Goal: Information Seeking & Learning: Check status

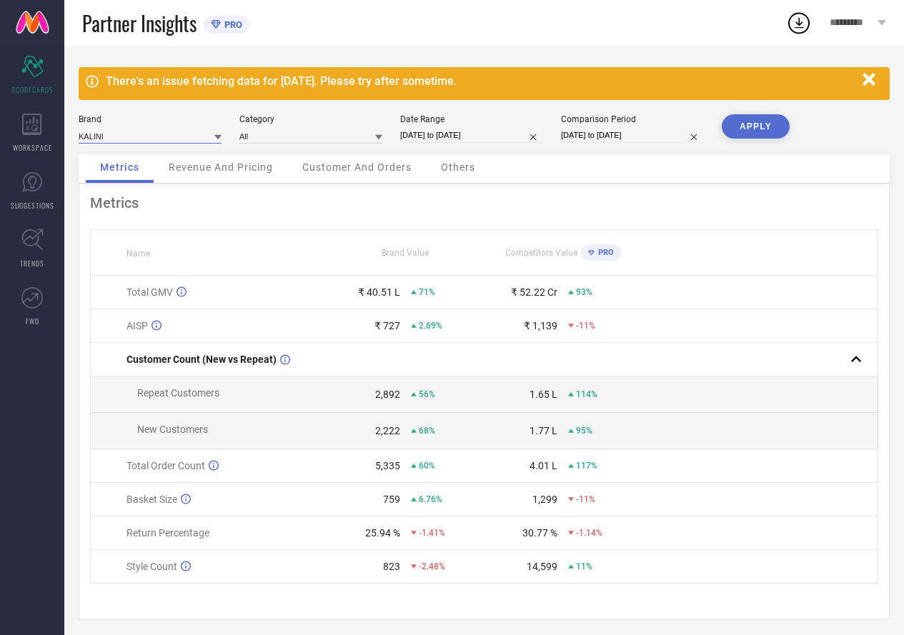
click at [121, 139] on input at bounding box center [150, 136] width 143 height 15
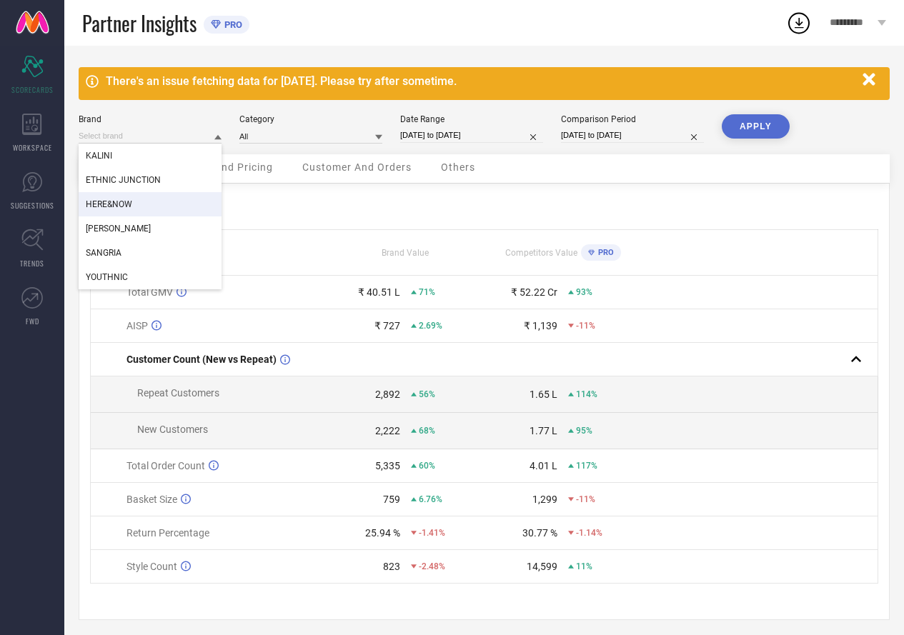
click at [110, 192] on div "HERE&NOW" at bounding box center [150, 204] width 143 height 24
type input "All"
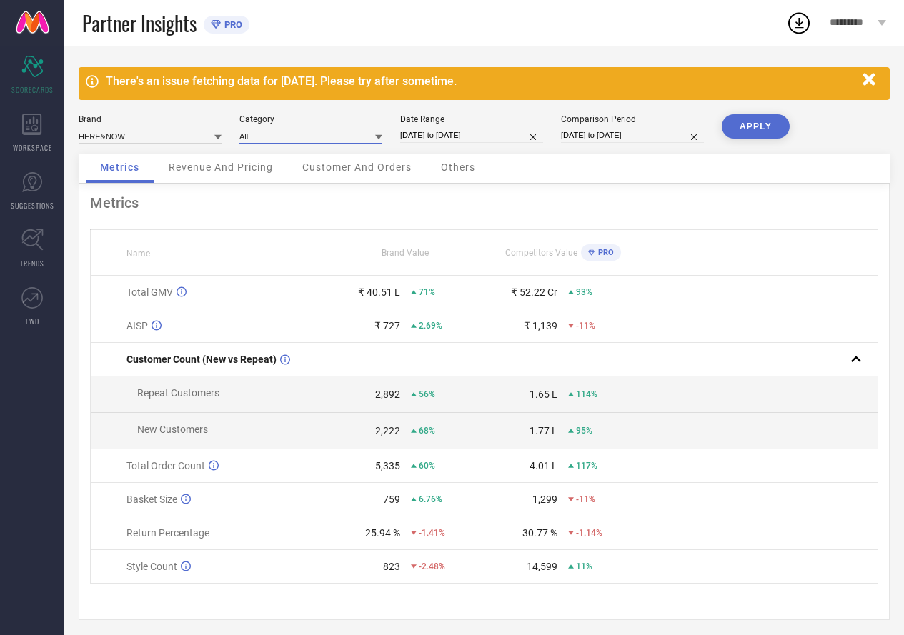
click at [251, 137] on input at bounding box center [310, 136] width 143 height 15
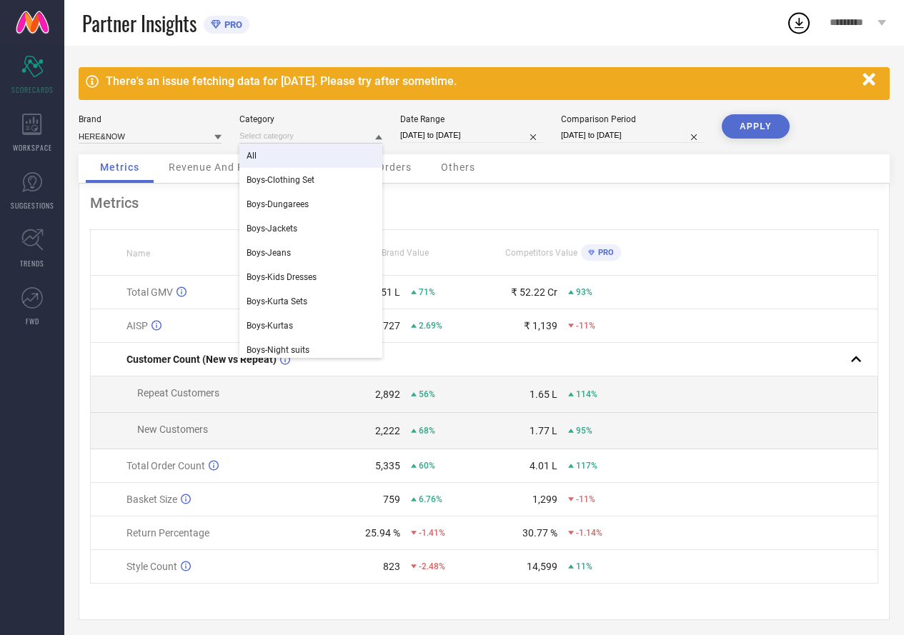
click at [254, 153] on span "All" at bounding box center [251, 156] width 10 height 10
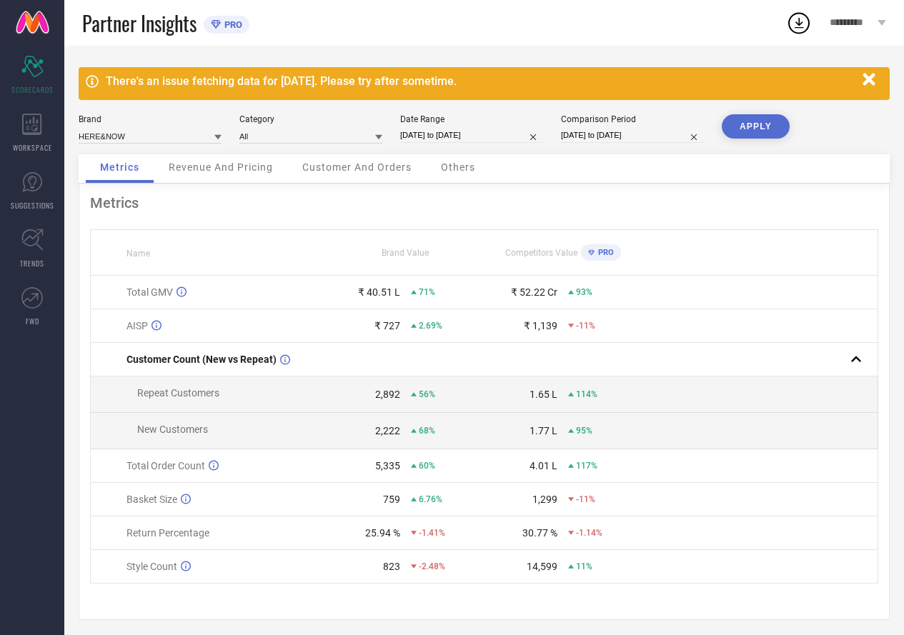
select select "5"
select select "2025"
select select "6"
select select "2025"
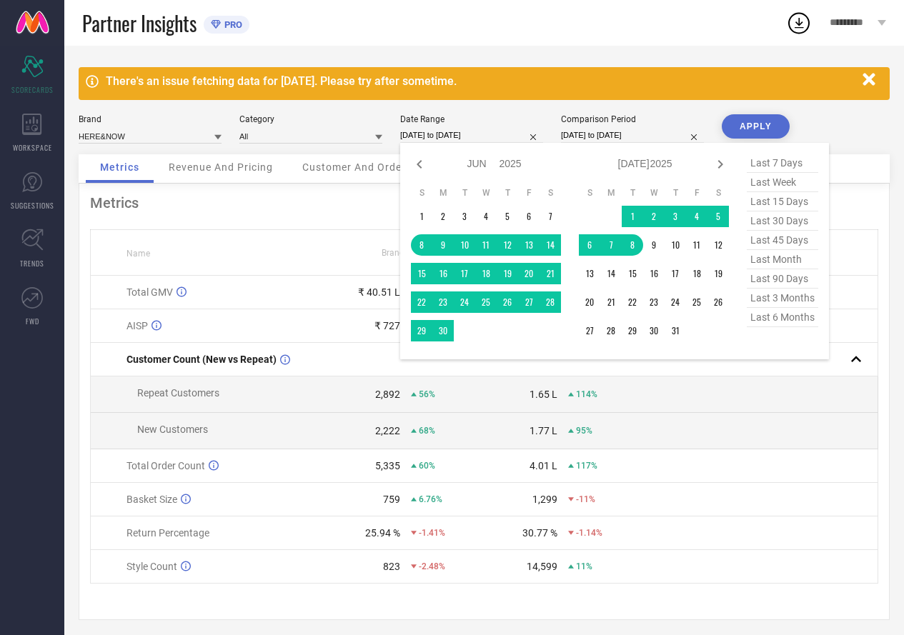
click at [435, 134] on input "[DATE] to [DATE]" at bounding box center [471, 135] width 143 height 15
click at [653, 304] on td "23" at bounding box center [653, 301] width 21 height 21
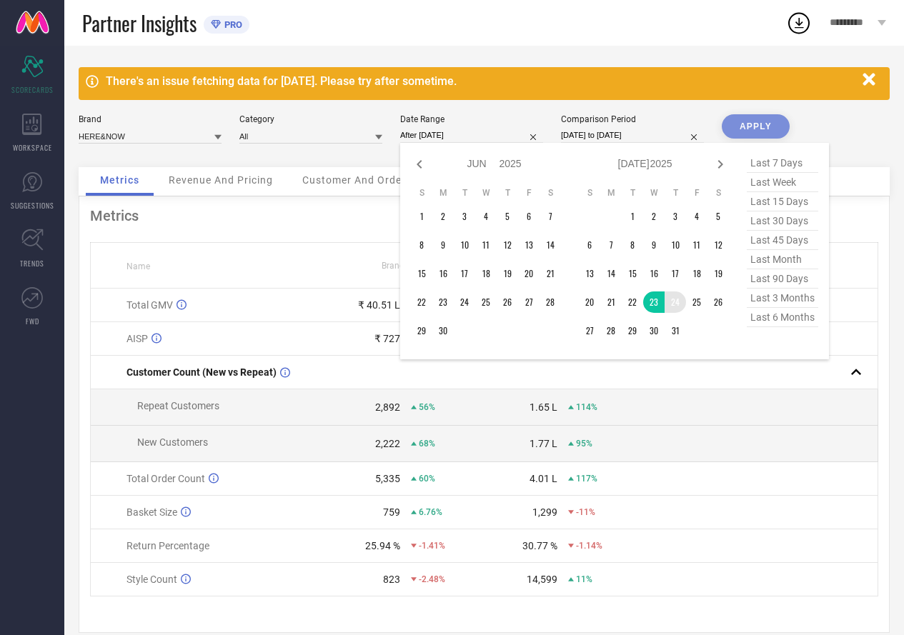
type input "23-07-2025 to 24-07-2025"
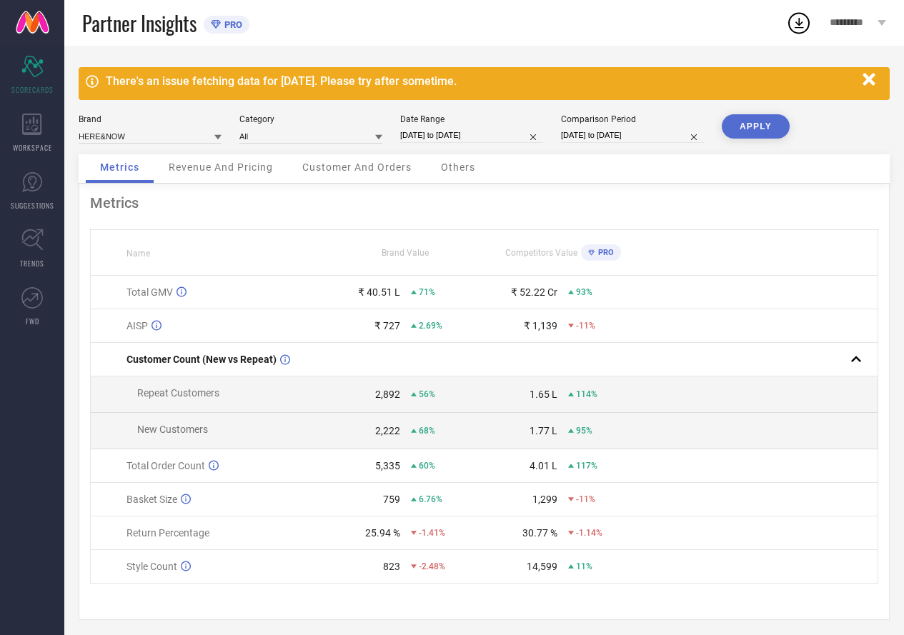
click at [623, 129] on input "[DATE] to [DATE]" at bounding box center [632, 135] width 143 height 15
select select "6"
select select "2025"
select select "7"
select select "2025"
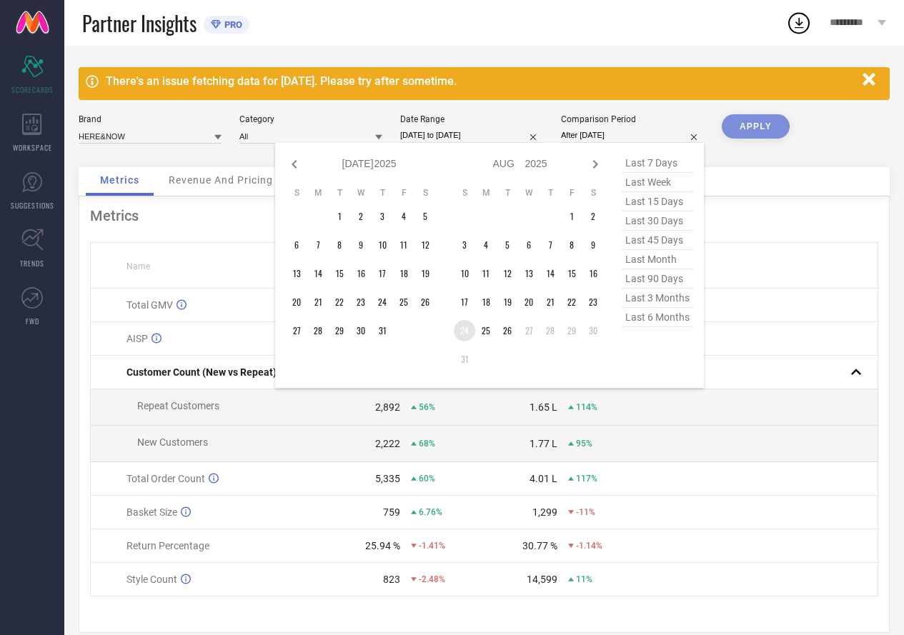
click at [466, 329] on td "24" at bounding box center [464, 330] width 21 height 21
type input "[DATE] to [DATE]"
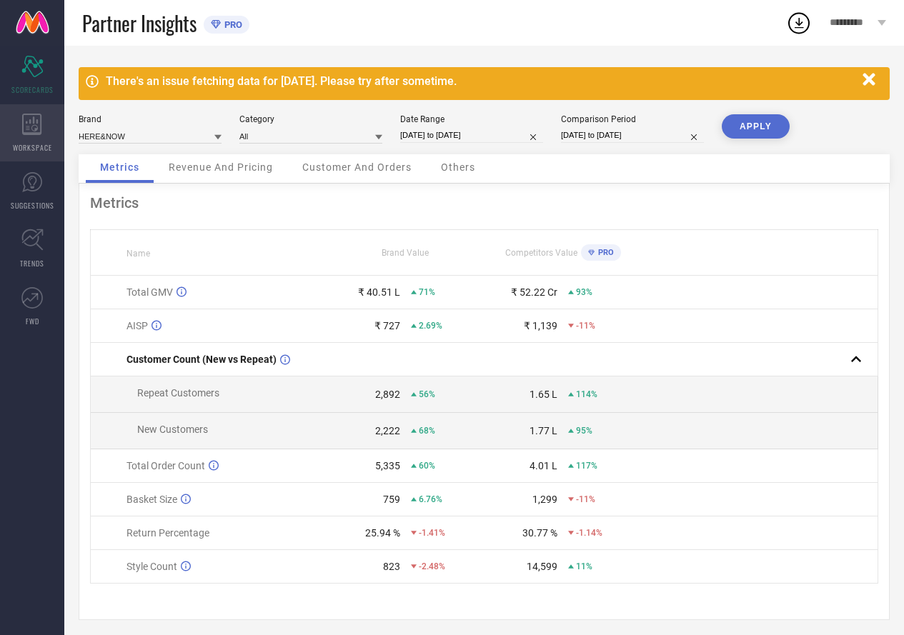
click at [24, 142] on span "WORKSPACE" at bounding box center [32, 147] width 39 height 11
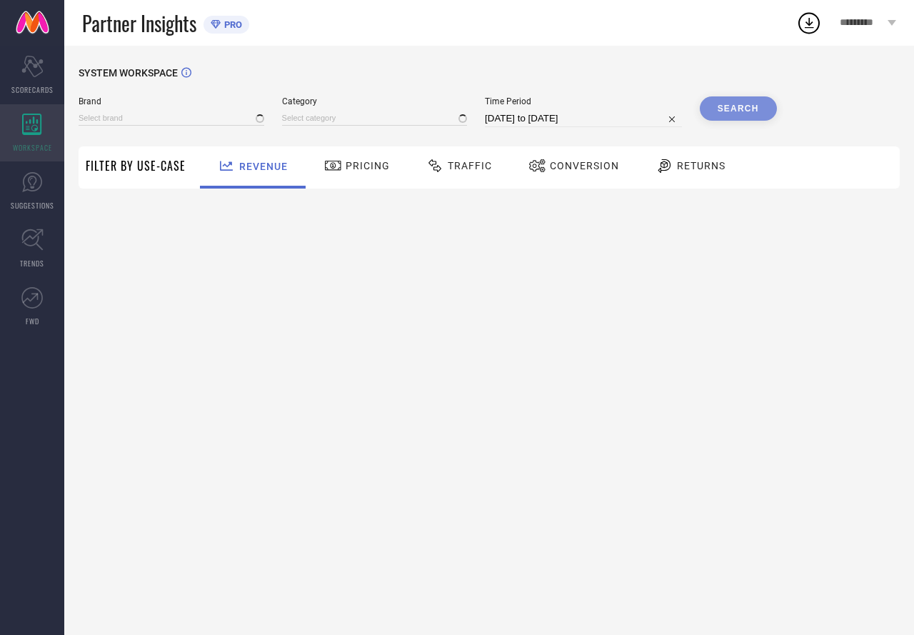
type input "ETHNIC JUNCTION"
type input "All"
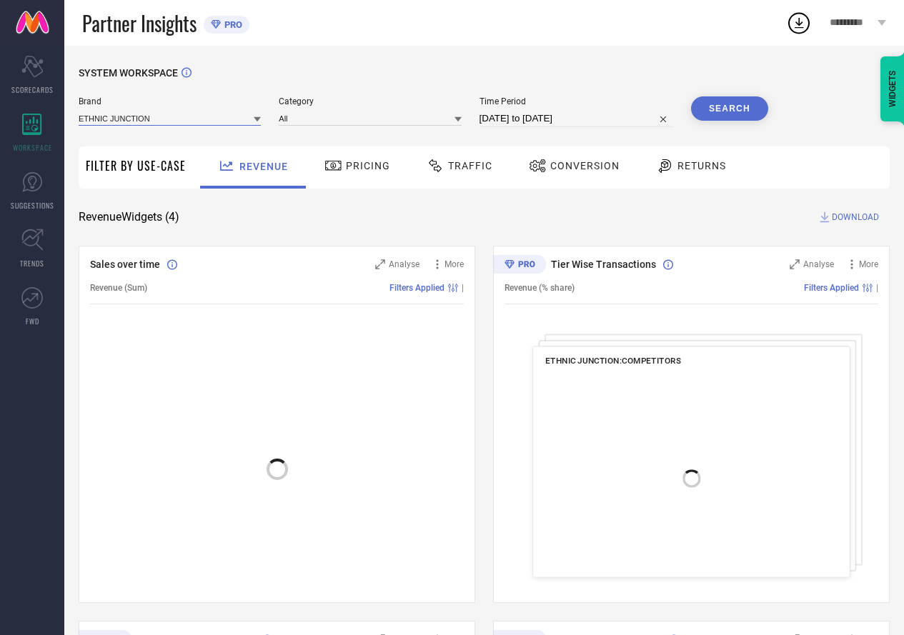
click at [174, 115] on input at bounding box center [170, 118] width 182 height 15
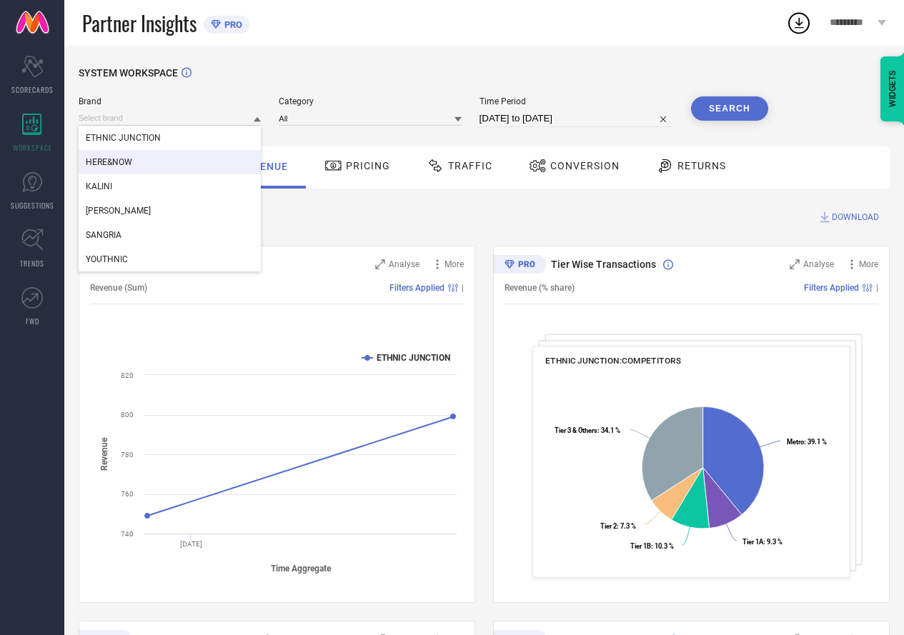
click at [134, 172] on div "HERE&NOW" at bounding box center [170, 162] width 182 height 24
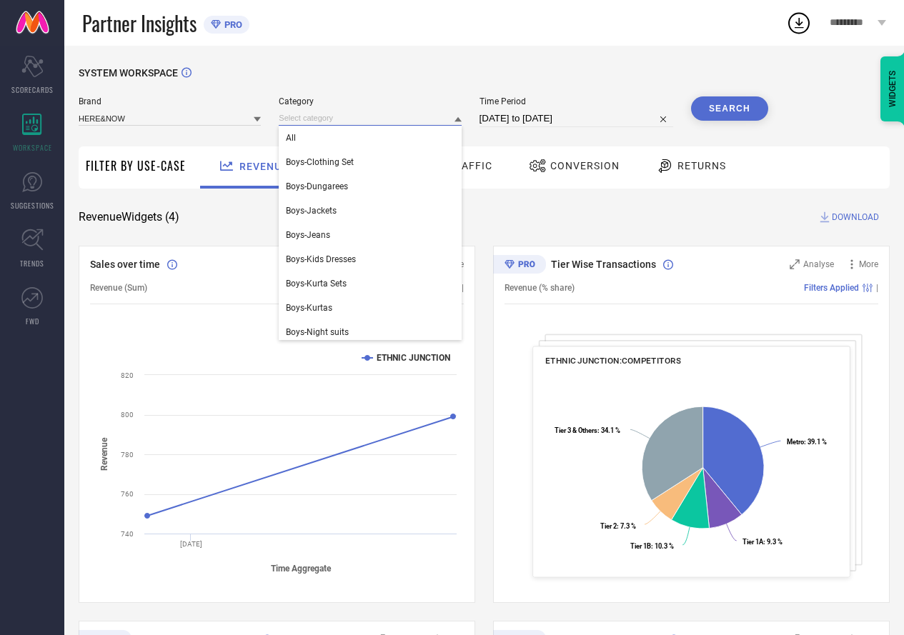
click at [289, 119] on input at bounding box center [370, 118] width 182 height 15
click at [293, 136] on span "All" at bounding box center [291, 138] width 10 height 10
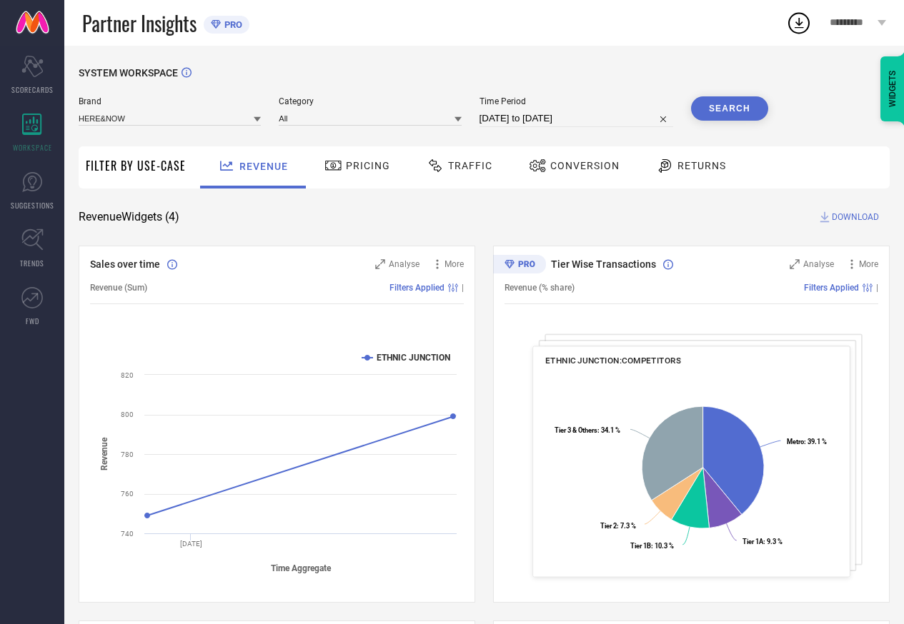
click at [529, 119] on input "[DATE] to [DATE]" at bounding box center [576, 118] width 194 height 17
select select "6"
select select "2025"
select select "7"
select select "2025"
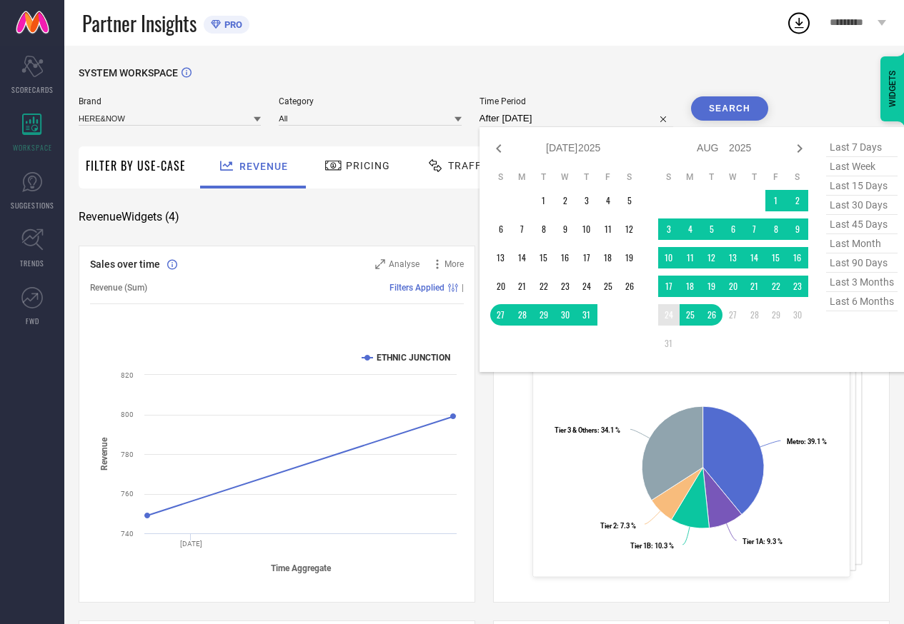
click at [674, 321] on td "24" at bounding box center [668, 314] width 21 height 21
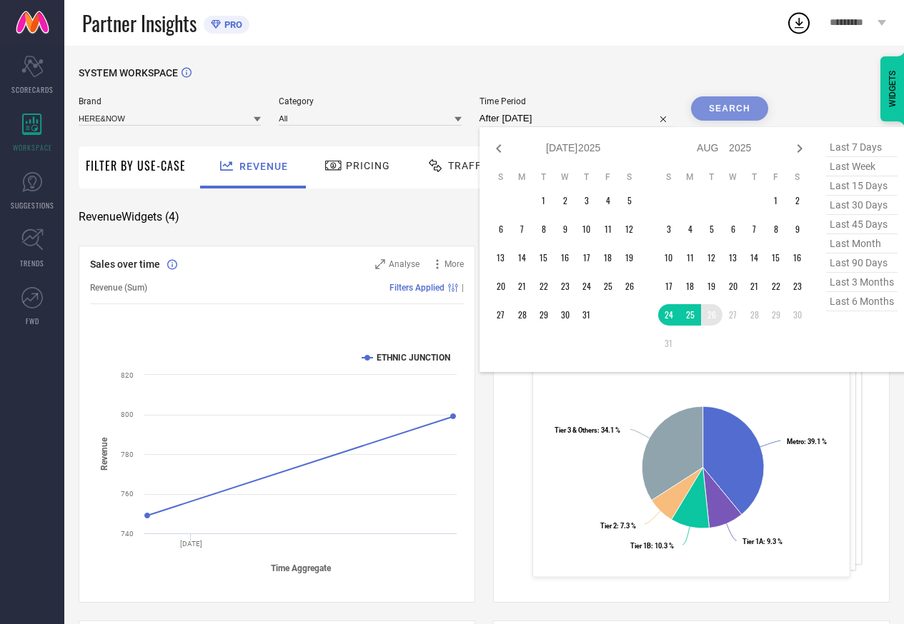
type input "[DATE] to [DATE]"
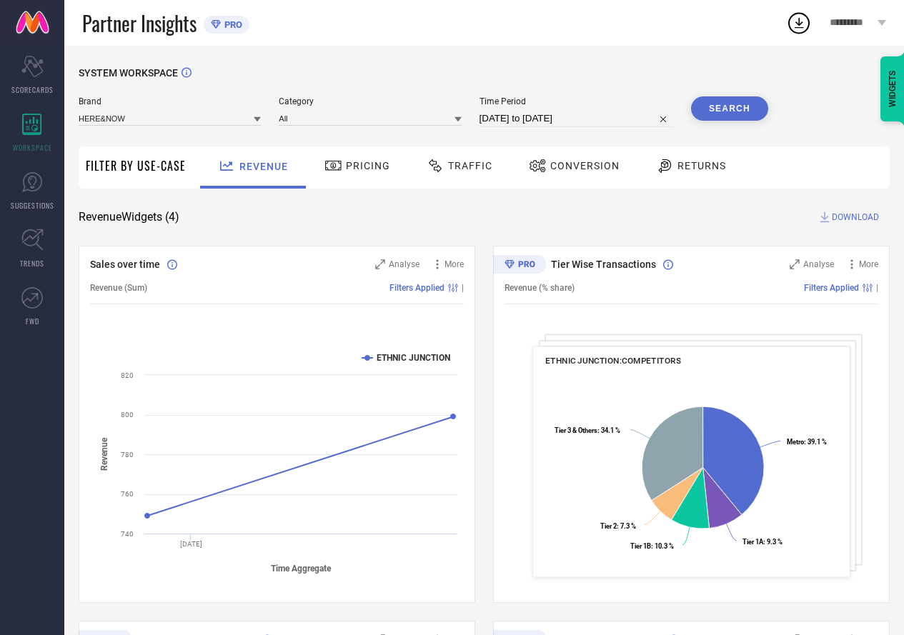
click at [730, 106] on button "Search" at bounding box center [729, 108] width 77 height 24
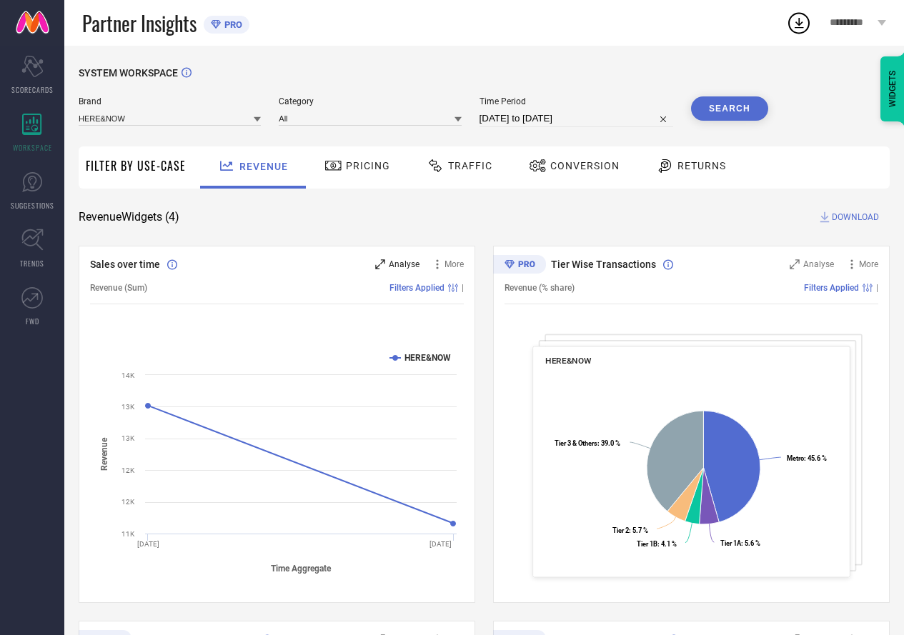
click at [389, 267] on span "Analyse" at bounding box center [404, 264] width 31 height 10
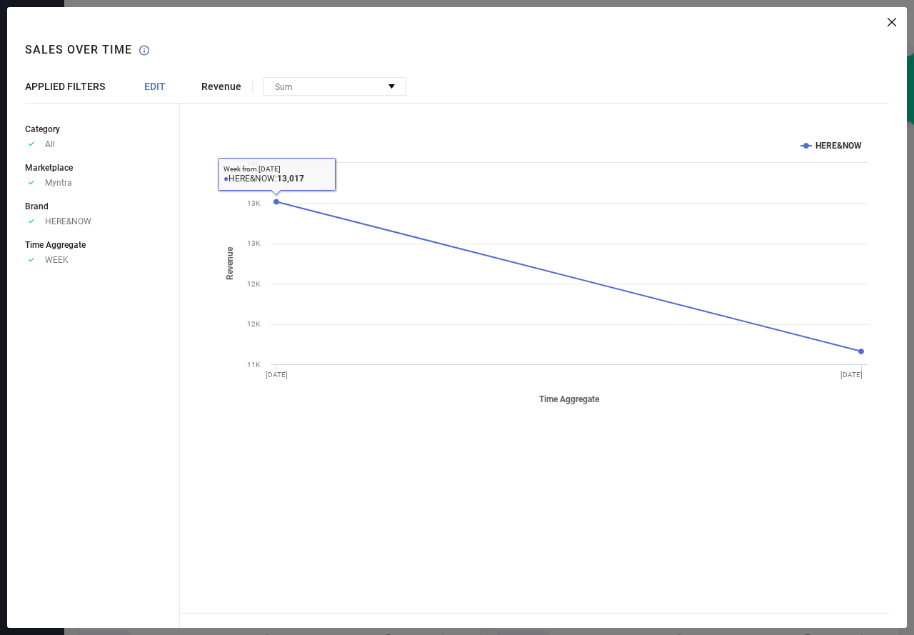
click at [161, 89] on span "EDIT" at bounding box center [154, 86] width 21 height 11
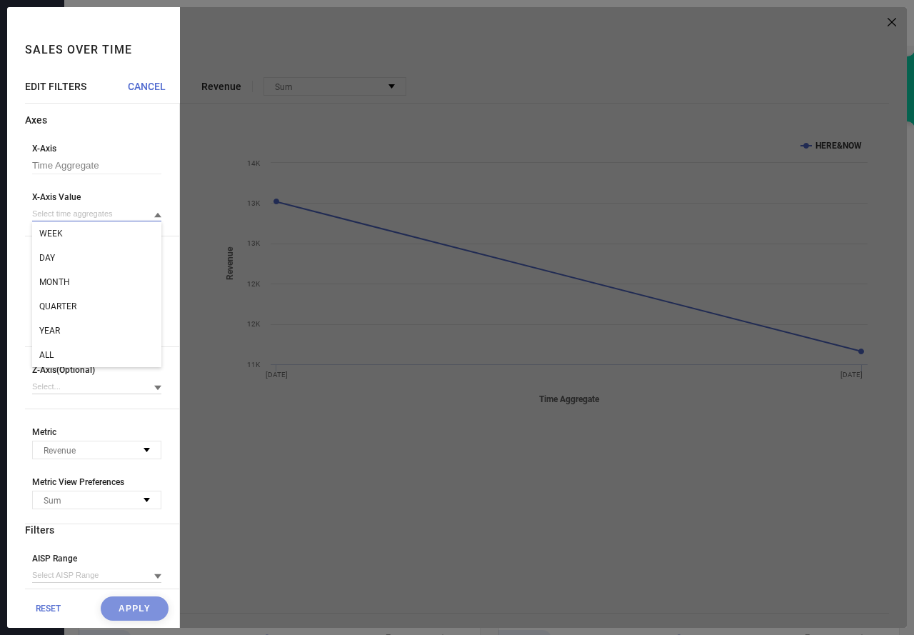
click at [108, 217] on input at bounding box center [96, 213] width 129 height 15
click at [94, 251] on div "DAY" at bounding box center [96, 258] width 129 height 24
click at [141, 609] on button "Apply" at bounding box center [135, 609] width 68 height 24
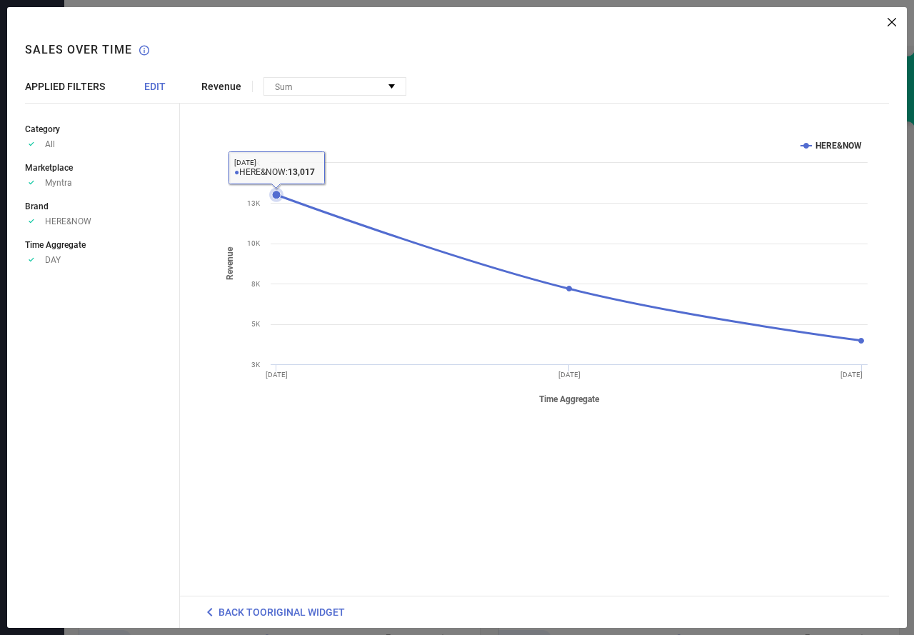
click at [274, 193] on icon at bounding box center [276, 195] width 9 height 9
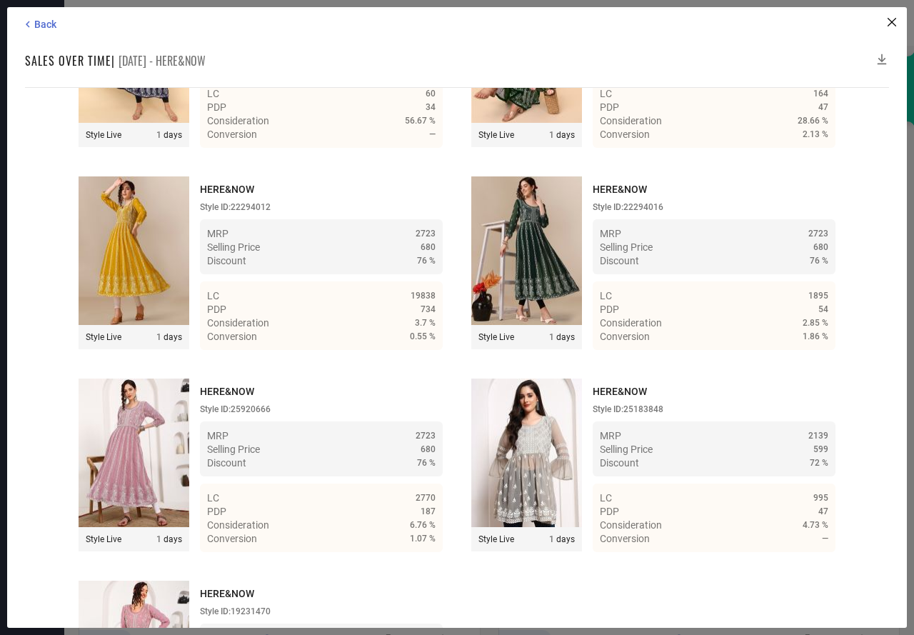
scroll to position [3558, 0]
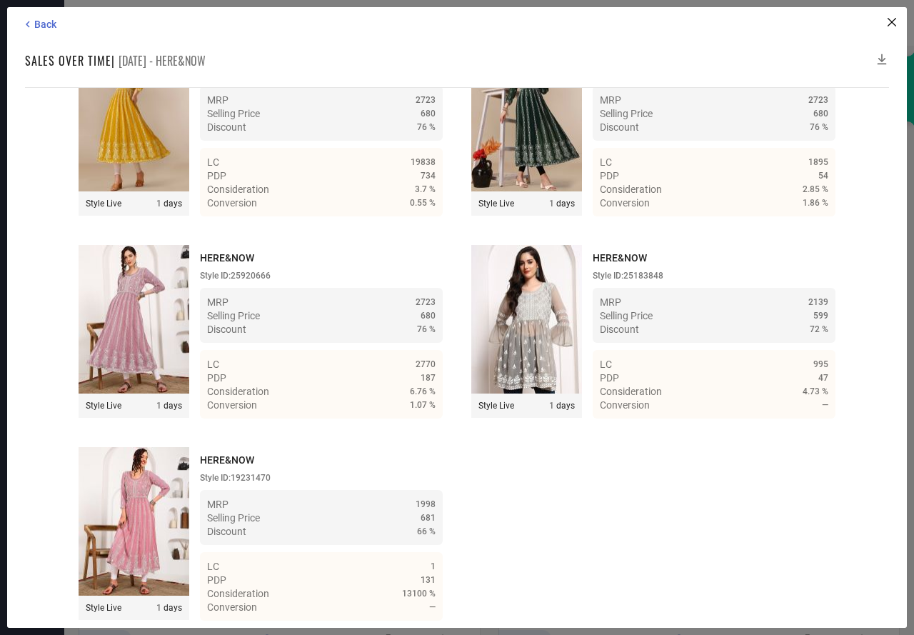
click at [883, 54] on icon at bounding box center [882, 59] width 14 height 14
click at [882, 56] on icon at bounding box center [882, 59] width 14 height 14
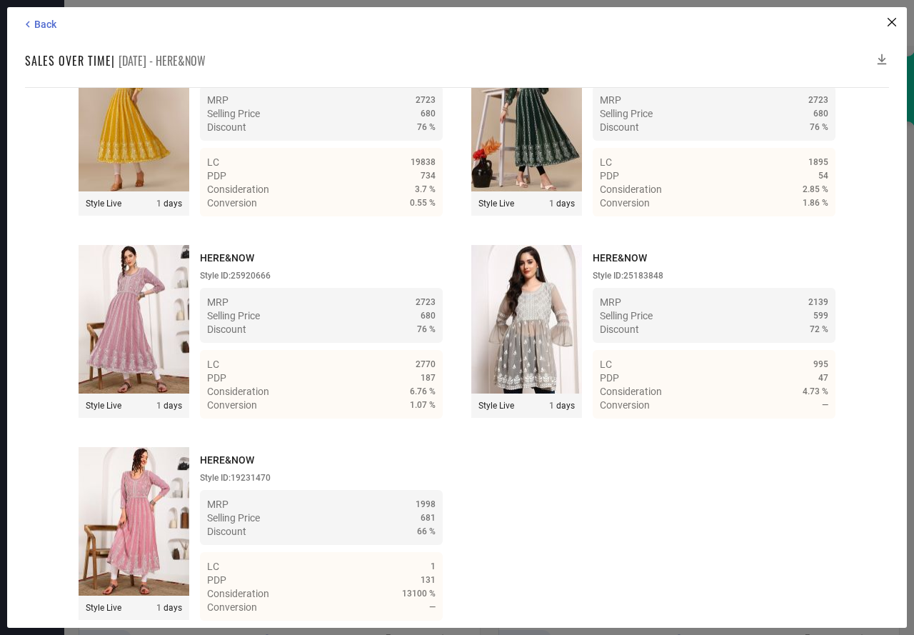
click at [882, 56] on icon at bounding box center [882, 59] width 14 height 14
click at [42, 29] on span "Back" at bounding box center [45, 24] width 22 height 11
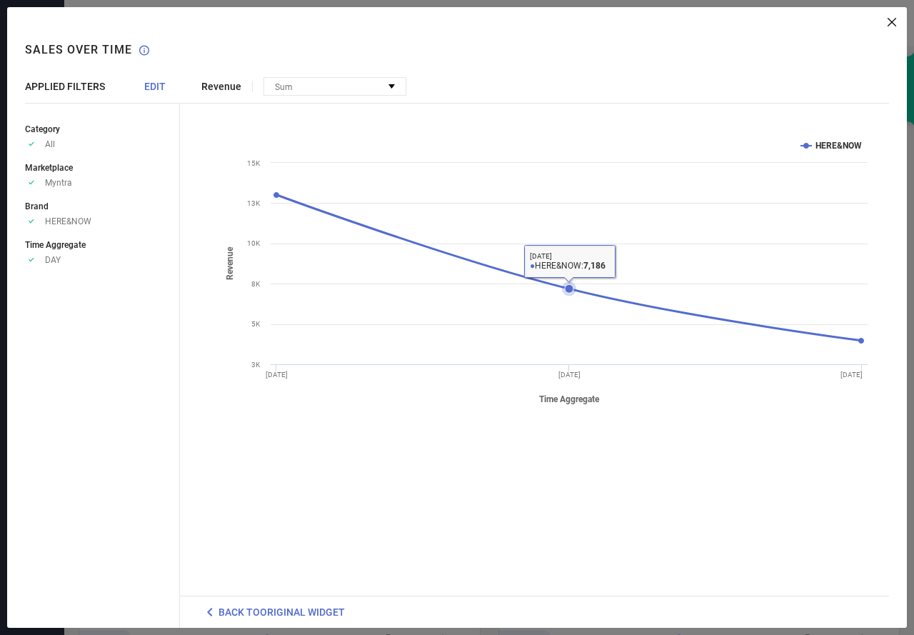
click at [568, 288] on icon at bounding box center [569, 288] width 9 height 9
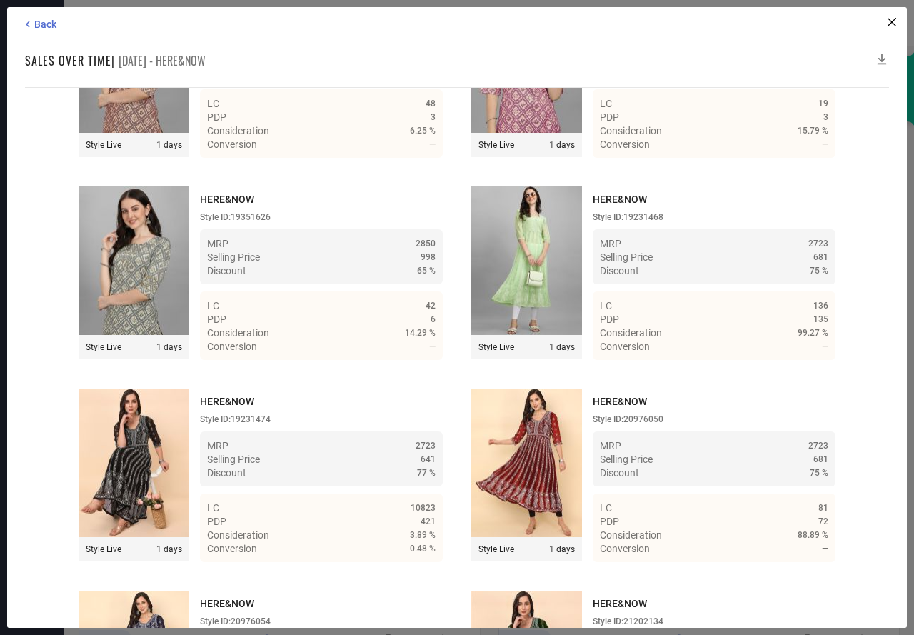
scroll to position [3760, 0]
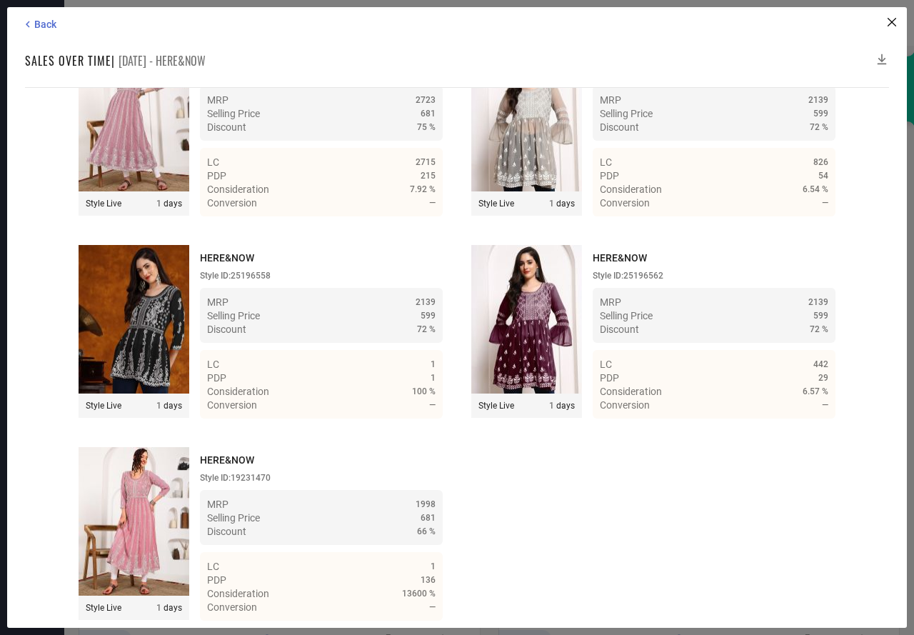
click at [882, 56] on icon at bounding box center [882, 59] width 14 height 14
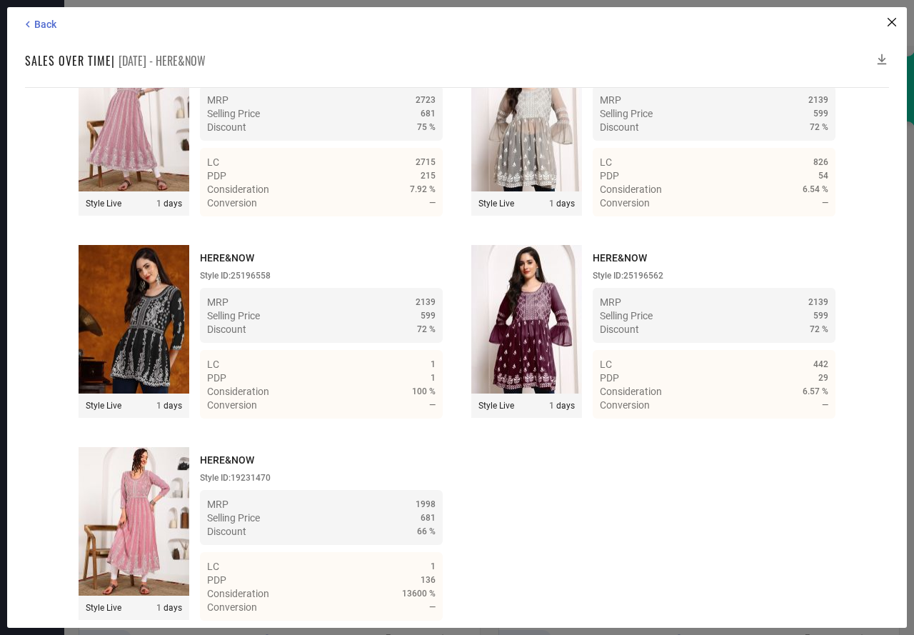
click at [882, 56] on icon at bounding box center [882, 59] width 14 height 14
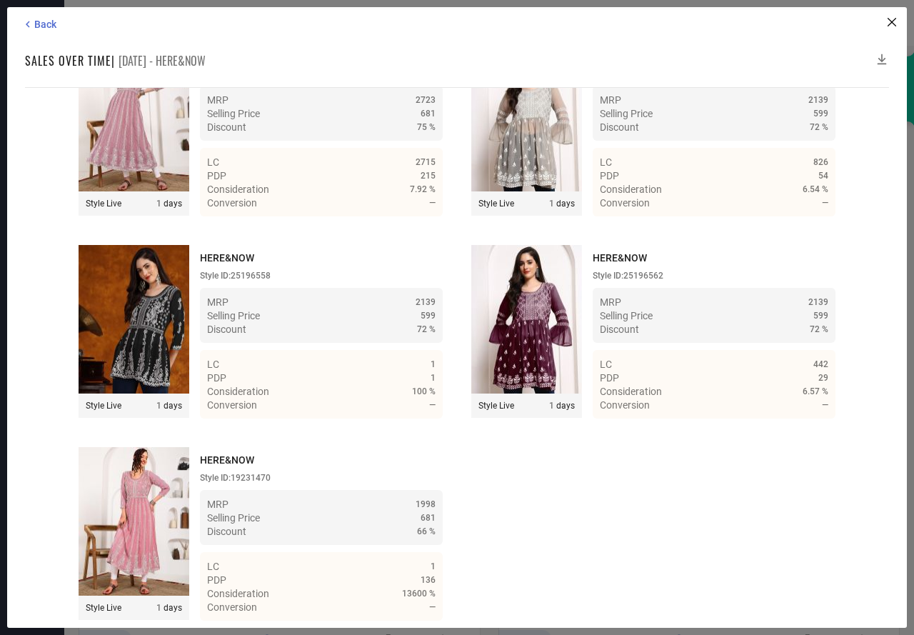
click at [882, 56] on icon at bounding box center [882, 59] width 14 height 14
click at [40, 19] on span "Back" at bounding box center [45, 24] width 22 height 11
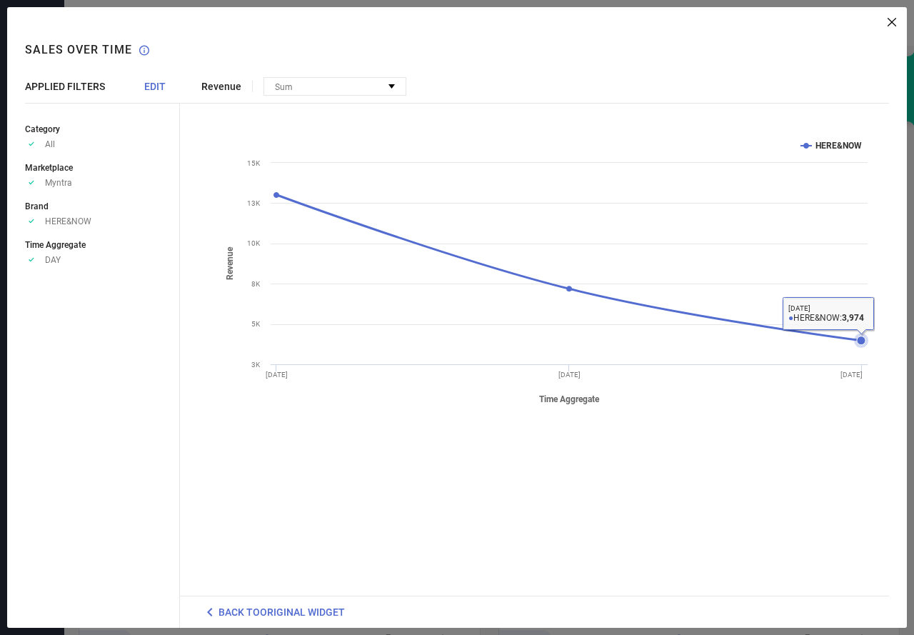
click at [864, 343] on icon at bounding box center [861, 340] width 9 height 9
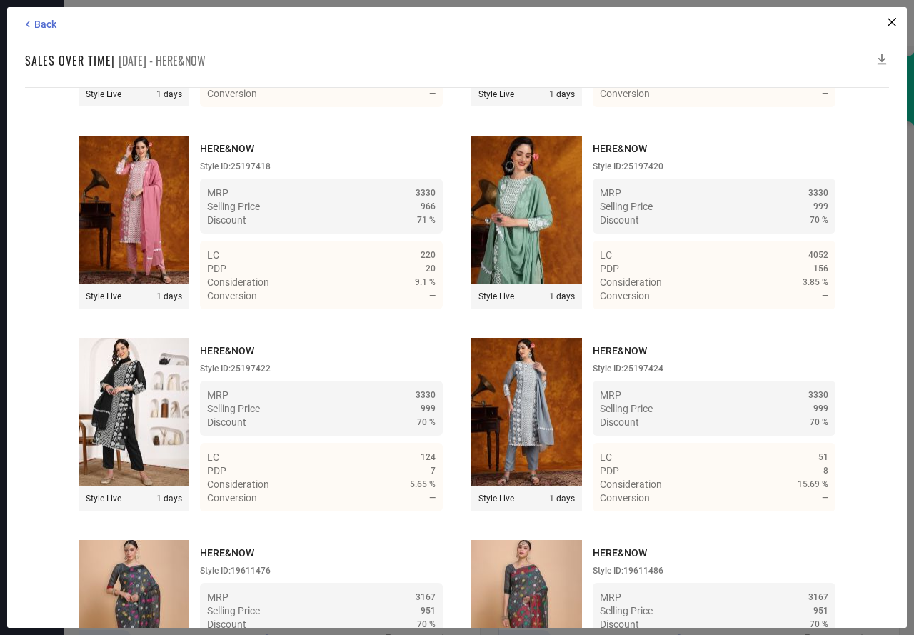
scroll to position [3558, 0]
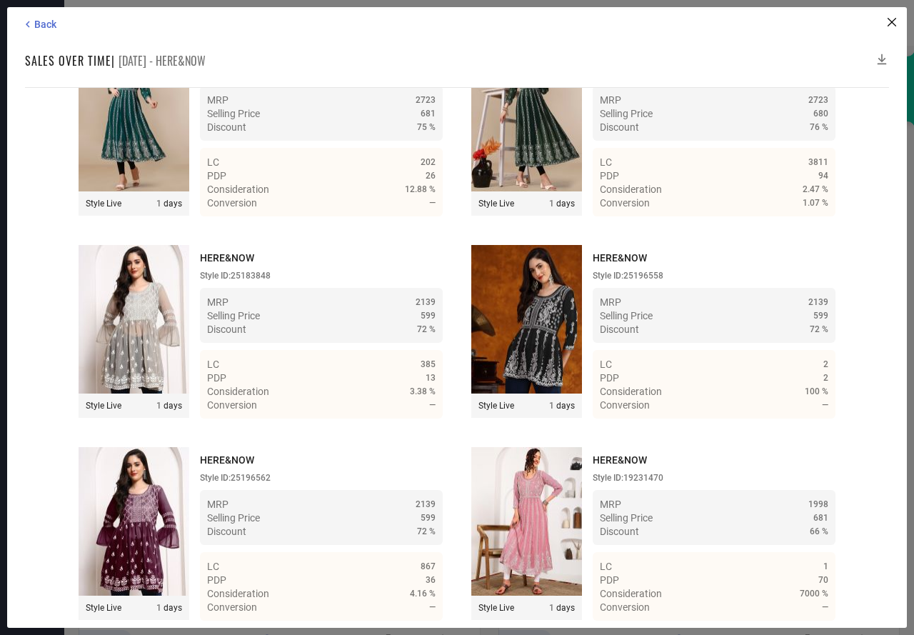
click at [882, 54] on icon at bounding box center [882, 59] width 14 height 14
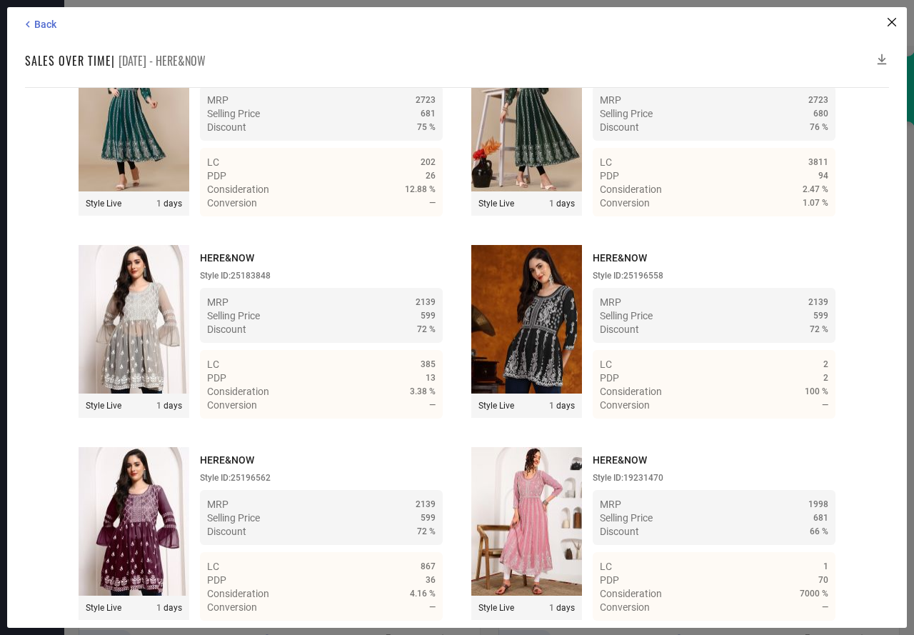
click at [882, 54] on icon at bounding box center [882, 59] width 14 height 14
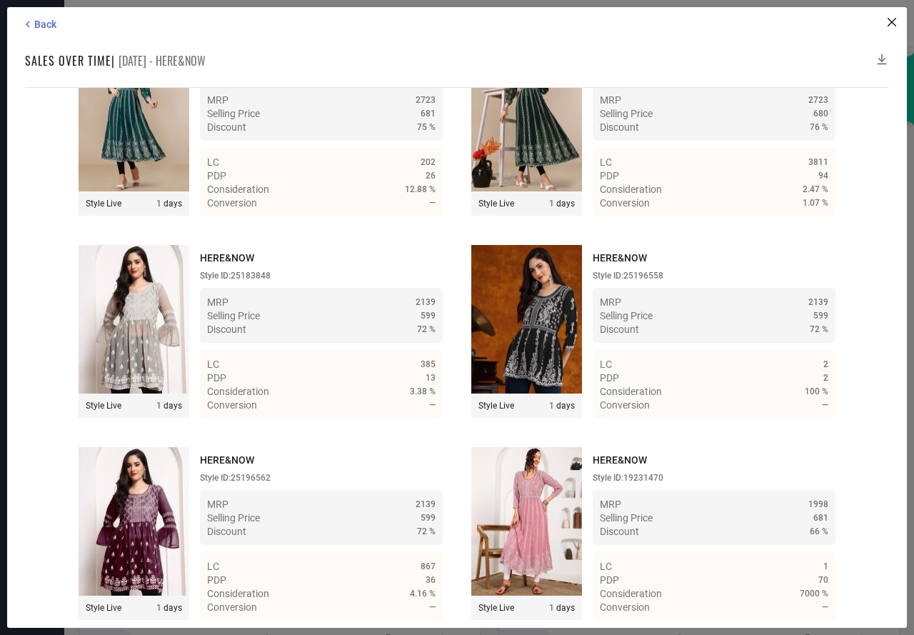
click at [882, 54] on icon at bounding box center [882, 59] width 14 height 14
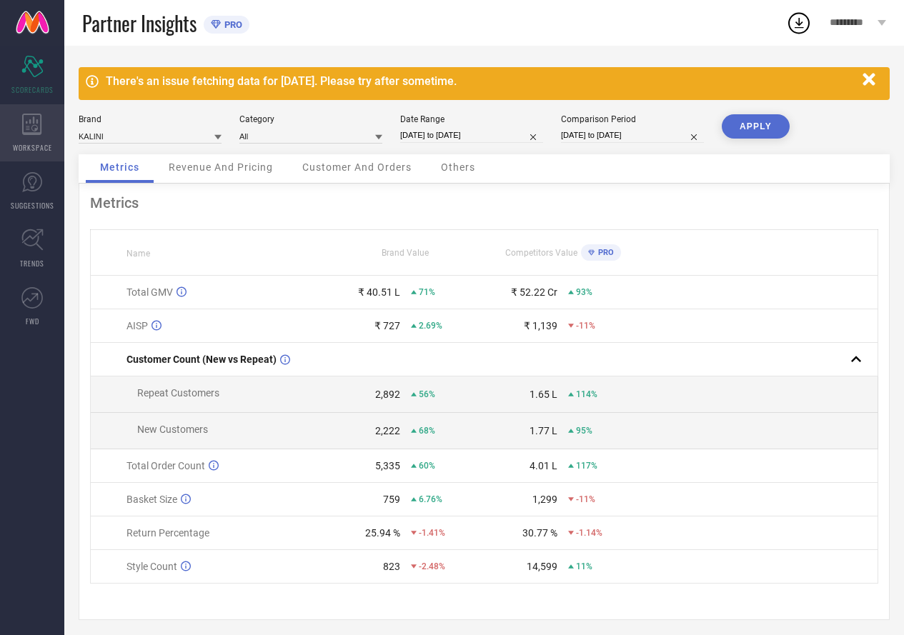
click at [16, 126] on div "WORKSPACE" at bounding box center [32, 132] width 64 height 57
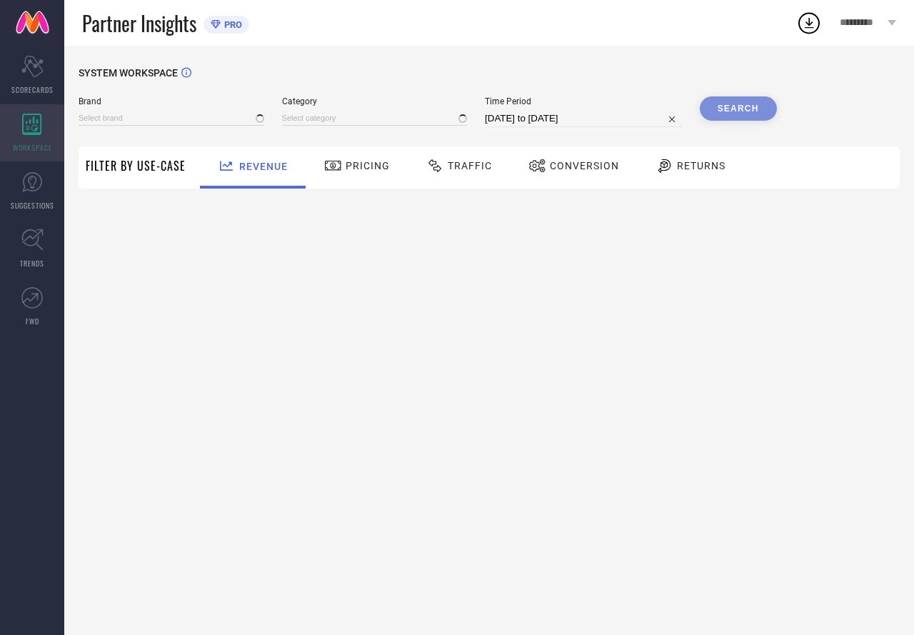
type input "ETHNIC JUNCTION"
type input "All"
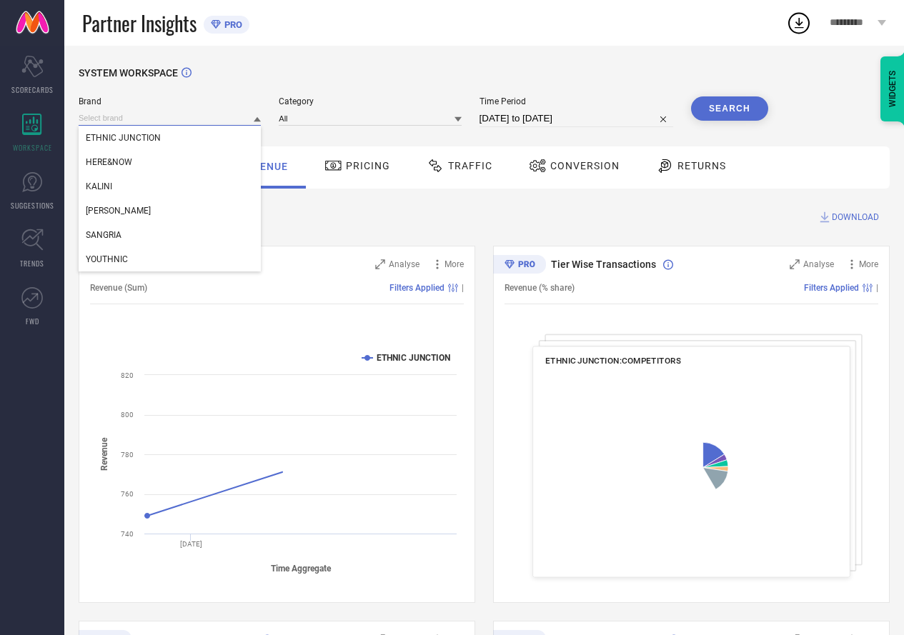
click at [136, 124] on input at bounding box center [170, 118] width 182 height 15
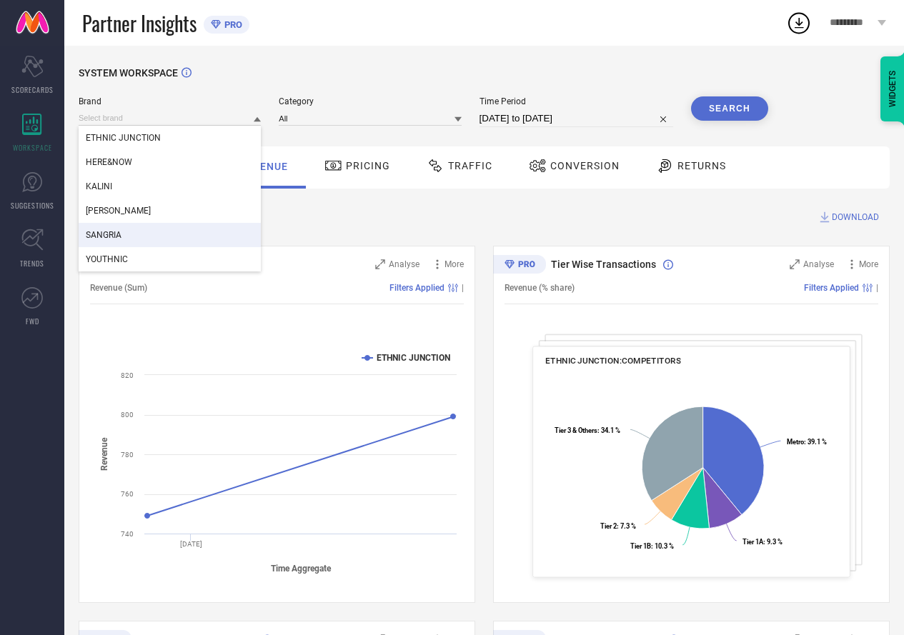
click at [97, 234] on span "SANGRIA" at bounding box center [104, 235] width 36 height 10
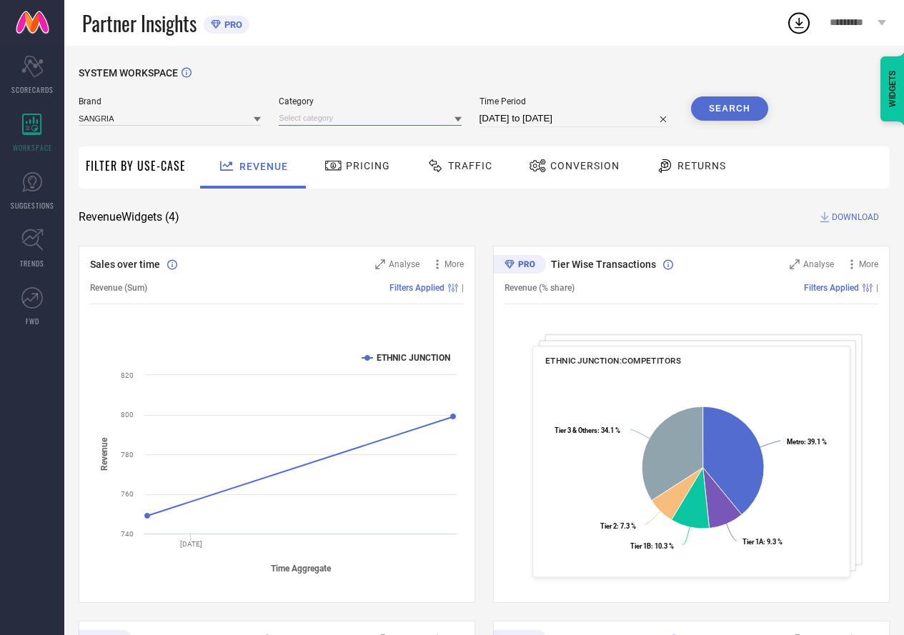
click at [281, 111] on input at bounding box center [370, 118] width 182 height 15
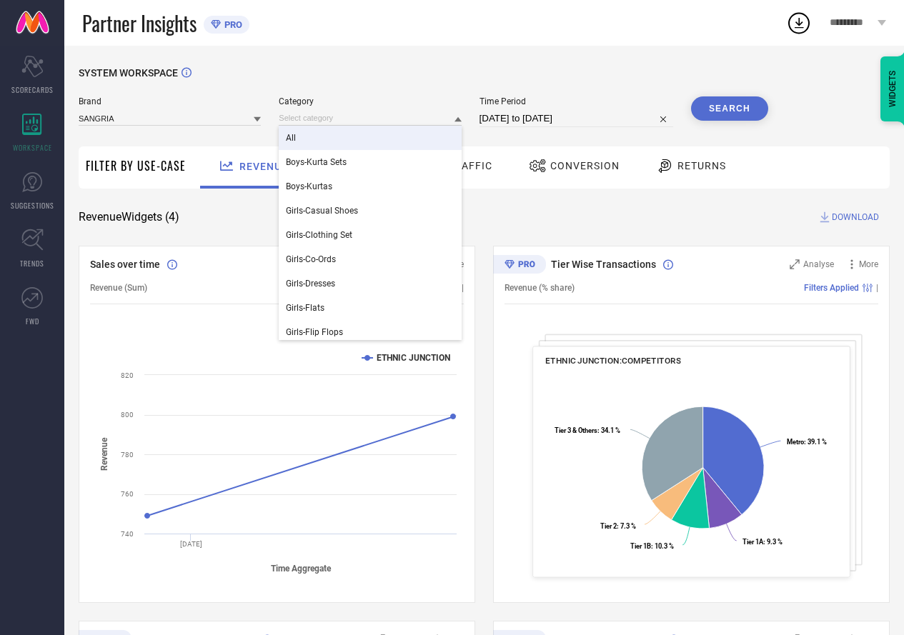
click at [299, 136] on div "All" at bounding box center [370, 138] width 182 height 24
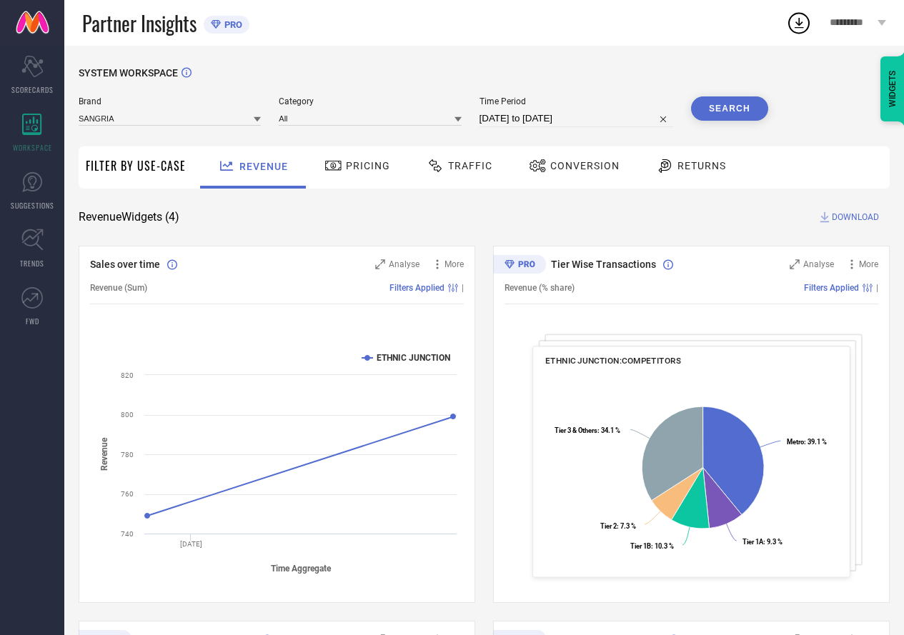
select select "6"
select select "2025"
select select "7"
select select "2025"
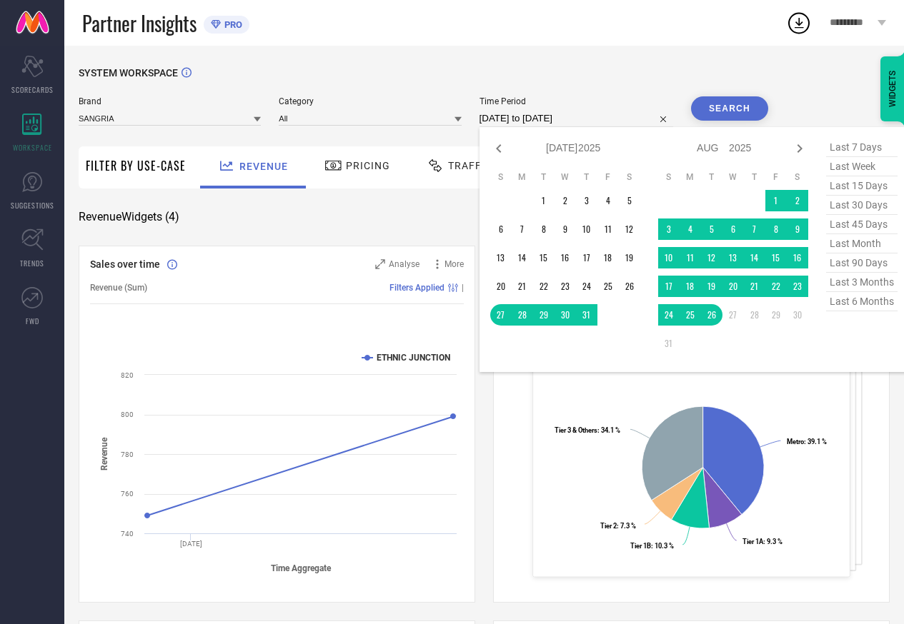
click at [587, 121] on input "[DATE] to [DATE]" at bounding box center [576, 118] width 194 height 17
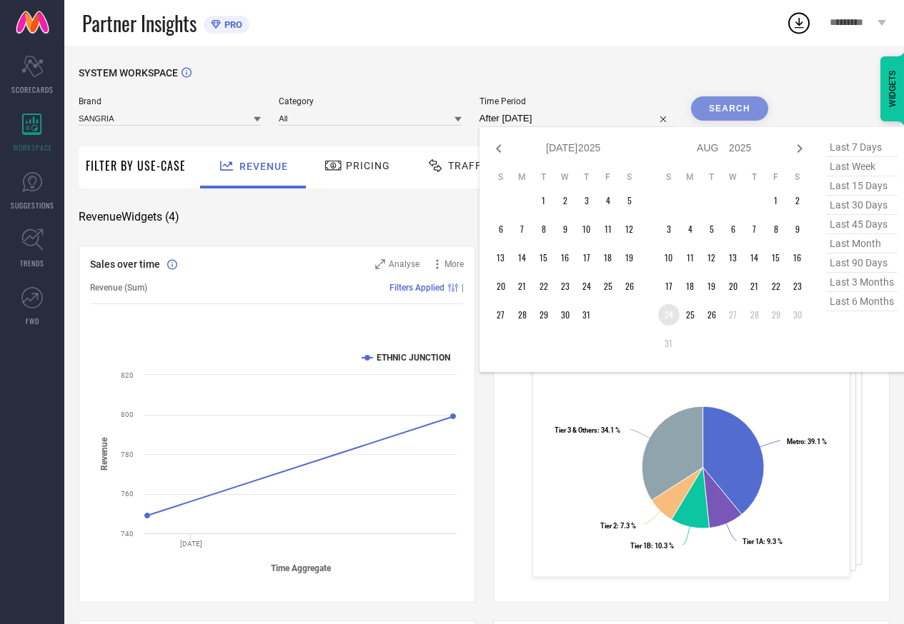
click at [672, 316] on td "24" at bounding box center [668, 314] width 21 height 21
type input "[DATE] to [DATE]"
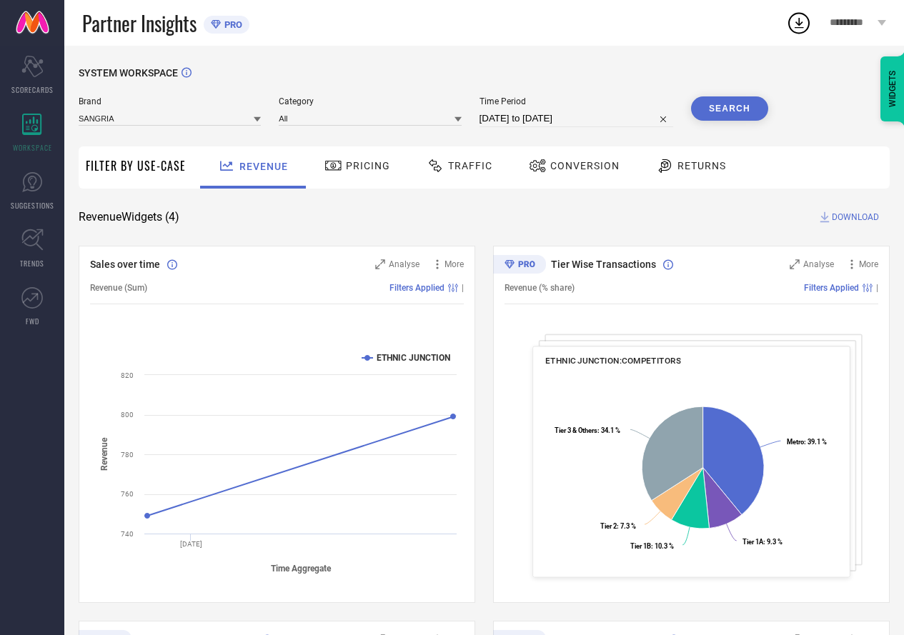
click at [734, 109] on button "Search" at bounding box center [729, 108] width 77 height 24
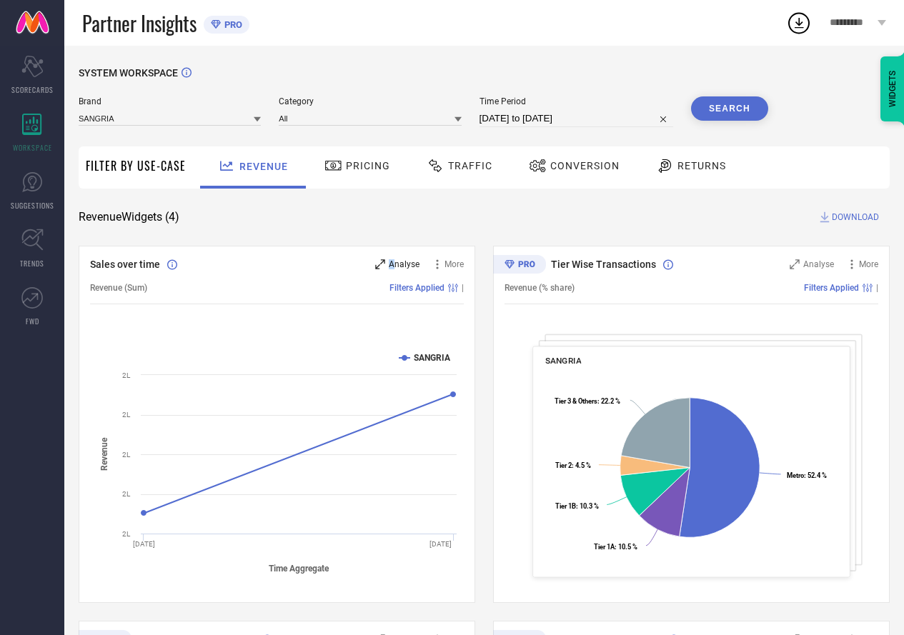
click at [391, 263] on span "Analyse" at bounding box center [404, 264] width 31 height 10
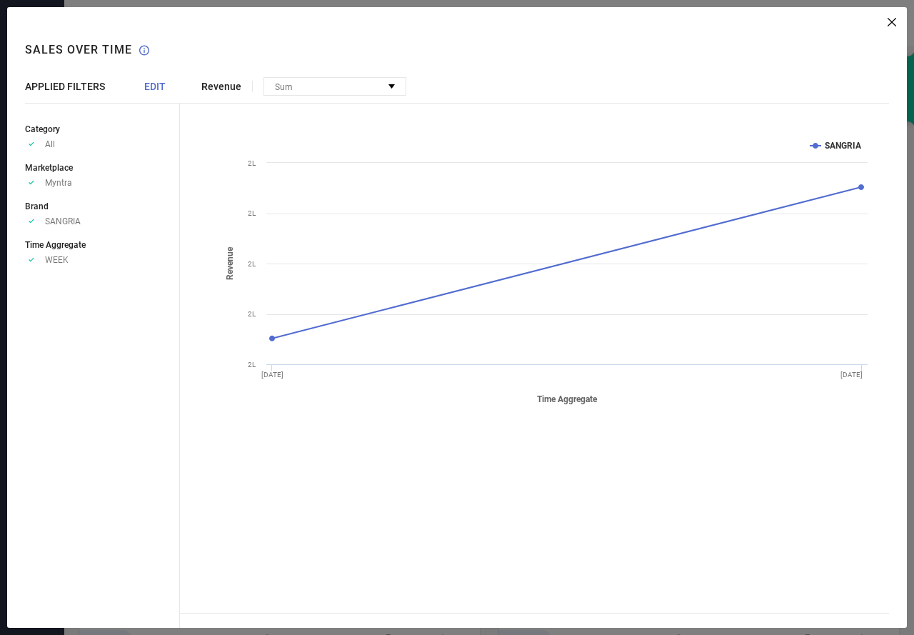
click at [148, 85] on span "EDIT" at bounding box center [154, 86] width 21 height 11
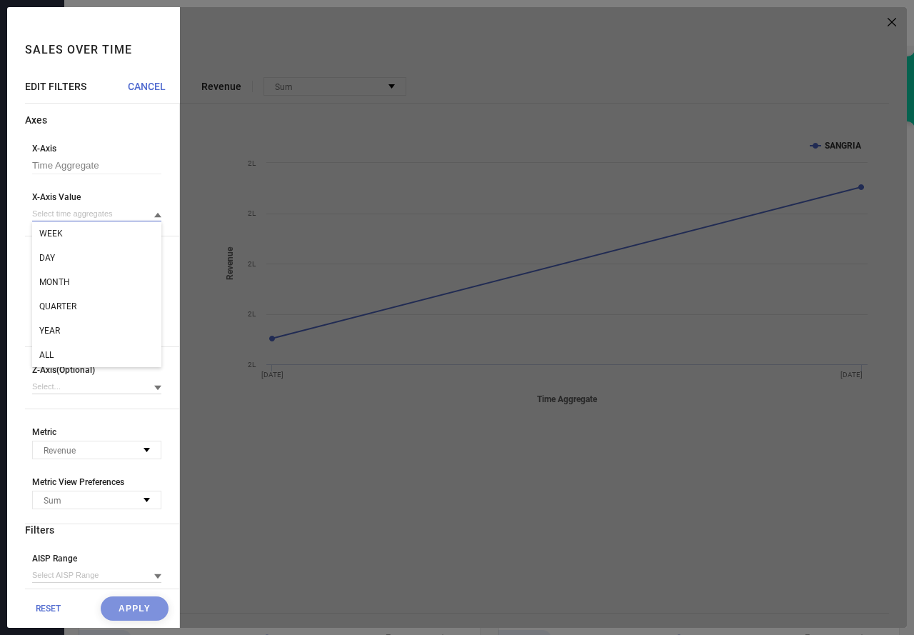
click at [59, 213] on input at bounding box center [96, 213] width 129 height 15
click at [59, 250] on div "DAY" at bounding box center [96, 258] width 129 height 24
click at [103, 599] on button "Apply" at bounding box center [135, 609] width 68 height 24
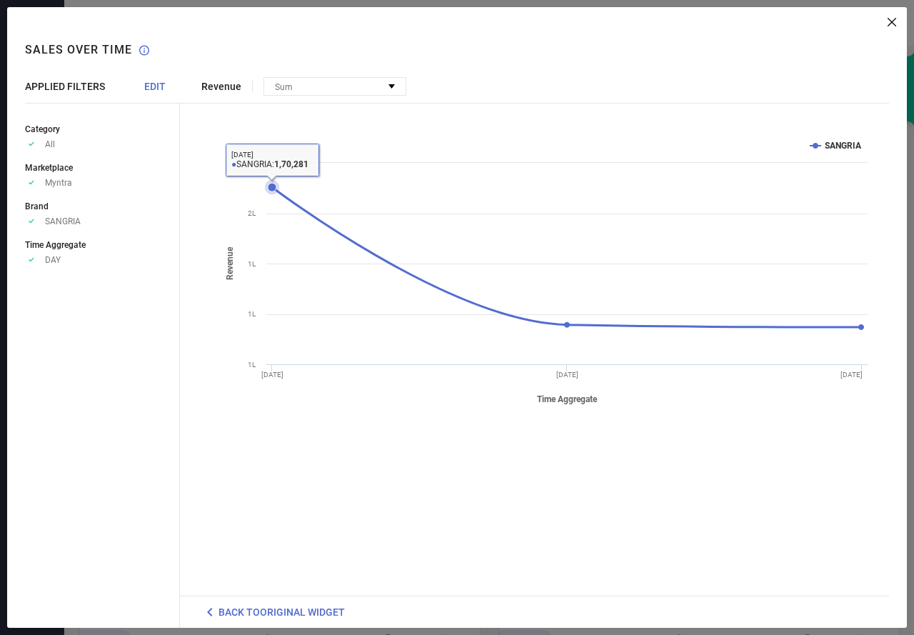
click at [268, 189] on icon at bounding box center [272, 187] width 9 height 9
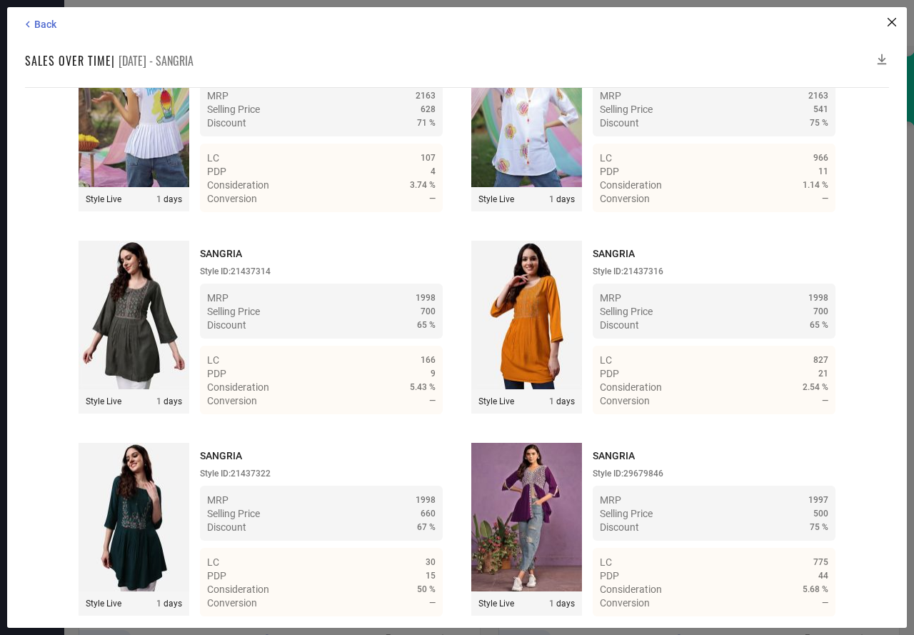
scroll to position [27295, 0]
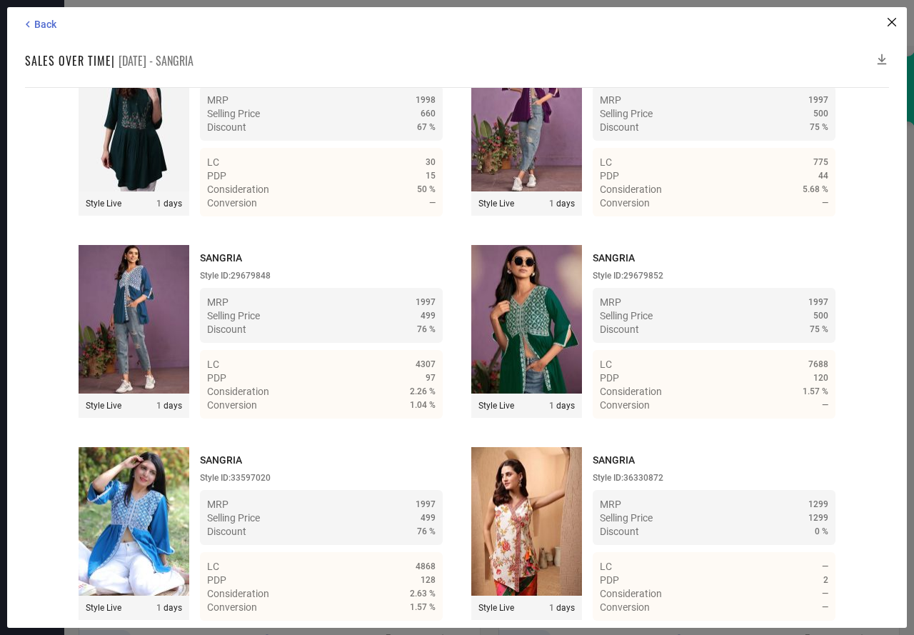
click at [882, 55] on icon at bounding box center [882, 59] width 14 height 14
click at [879, 57] on icon at bounding box center [882, 59] width 14 height 14
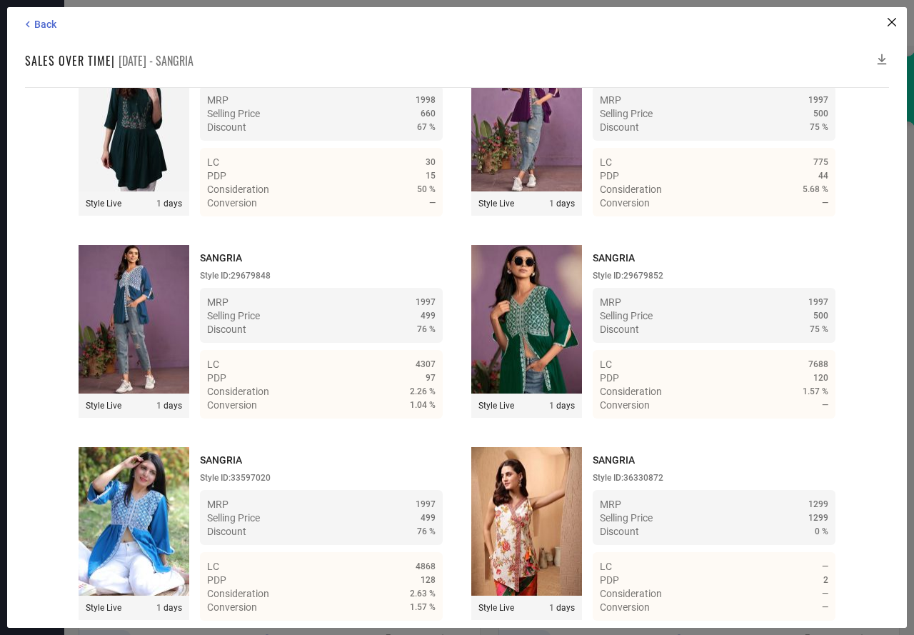
click at [879, 57] on icon at bounding box center [882, 59] width 14 height 14
click at [880, 57] on icon at bounding box center [882, 59] width 14 height 14
click at [881, 56] on icon at bounding box center [882, 59] width 14 height 14
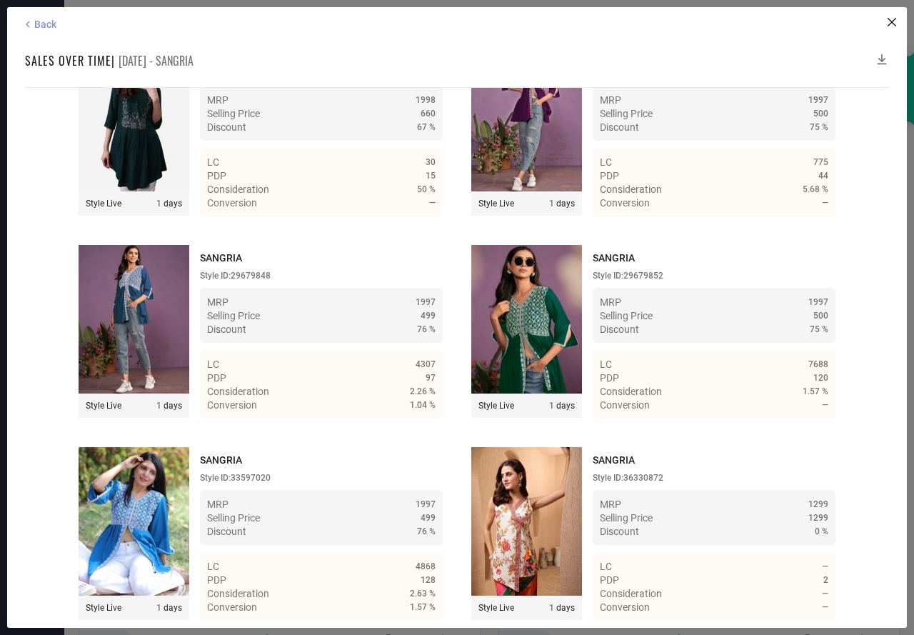
click at [36, 19] on span "Back" at bounding box center [45, 24] width 22 height 11
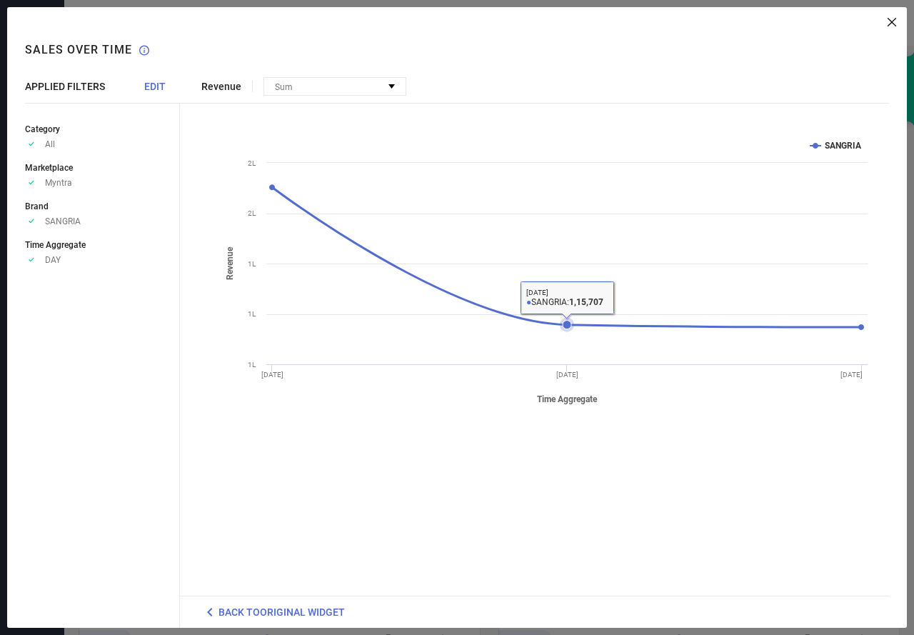
click at [568, 321] on icon at bounding box center [567, 325] width 9 height 9
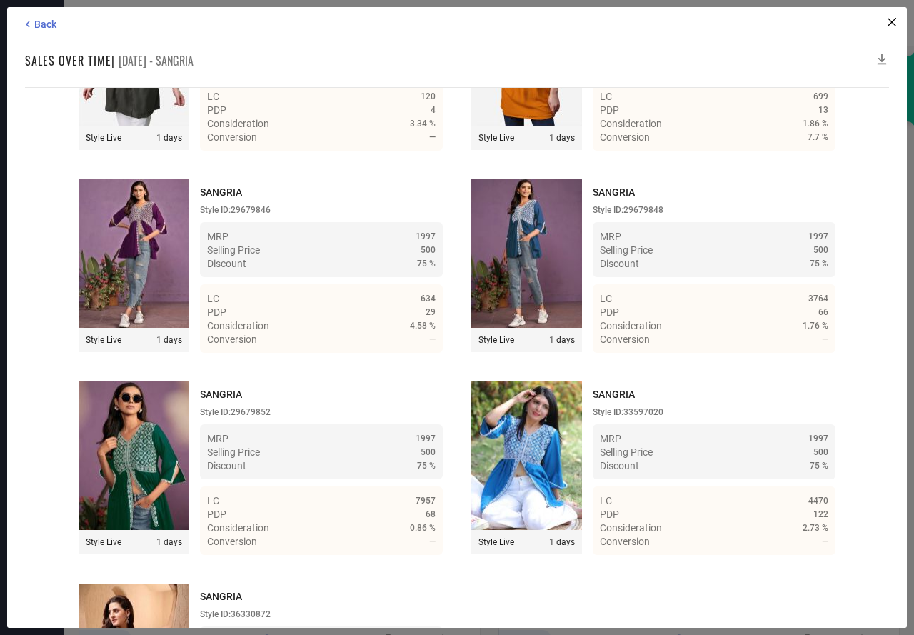
scroll to position [26889, 0]
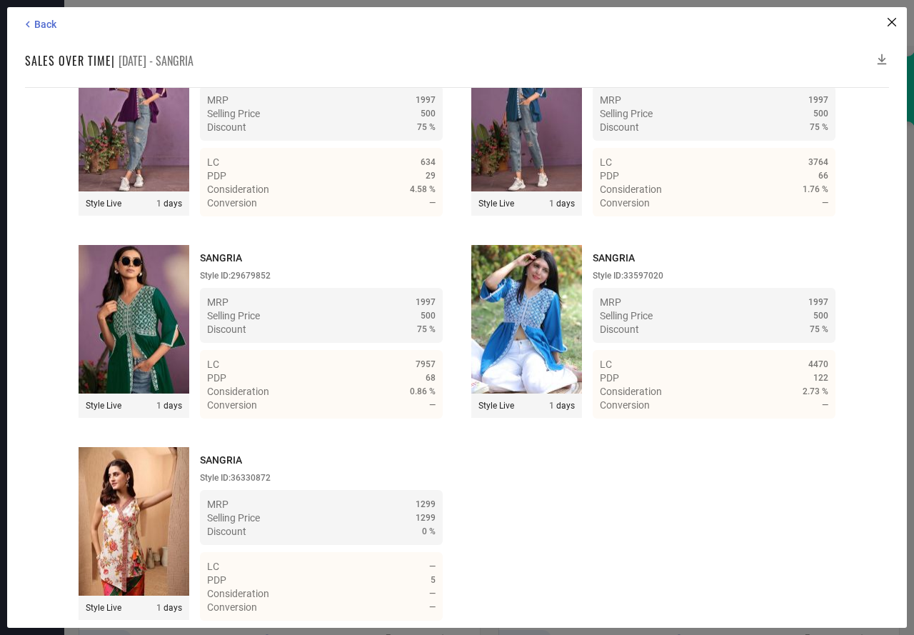
click at [881, 56] on icon at bounding box center [882, 59] width 14 height 14
click at [882, 57] on icon at bounding box center [882, 59] width 14 height 14
click at [884, 64] on icon at bounding box center [882, 59] width 9 height 11
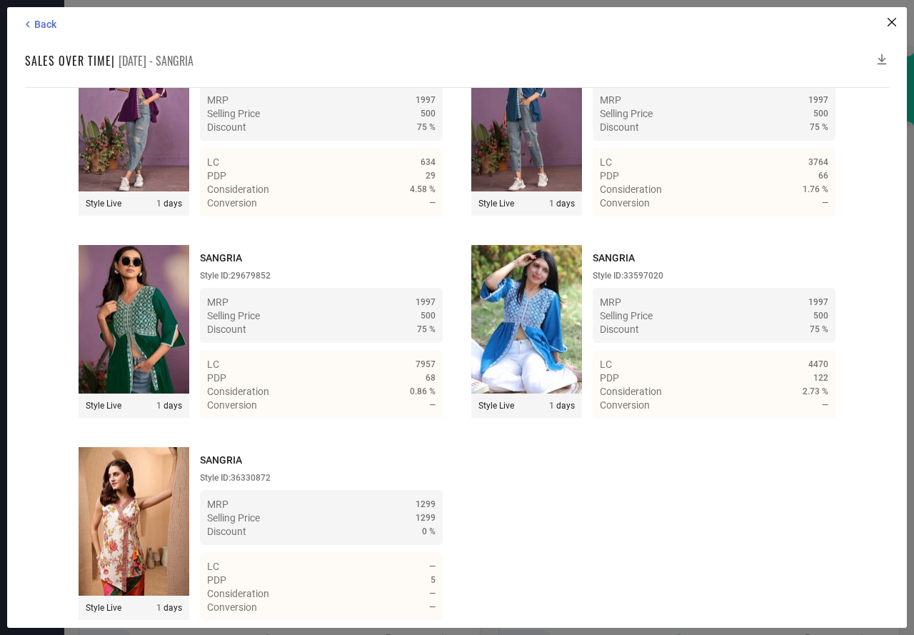
click at [884, 57] on icon at bounding box center [882, 59] width 14 height 14
click at [32, 22] on icon at bounding box center [27, 24] width 13 height 13
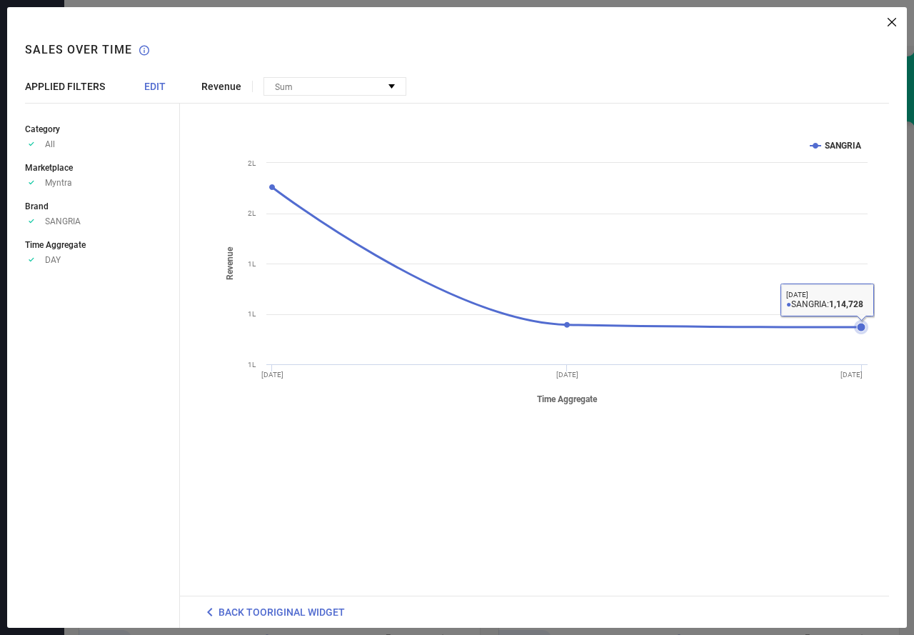
click at [859, 331] on icon at bounding box center [861, 327] width 14 height 14
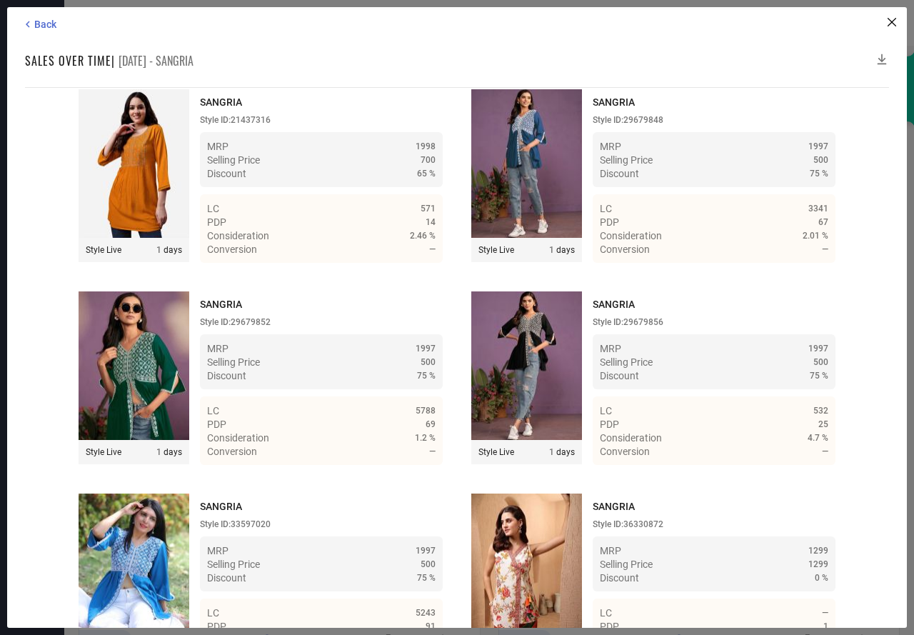
scroll to position [27092, 0]
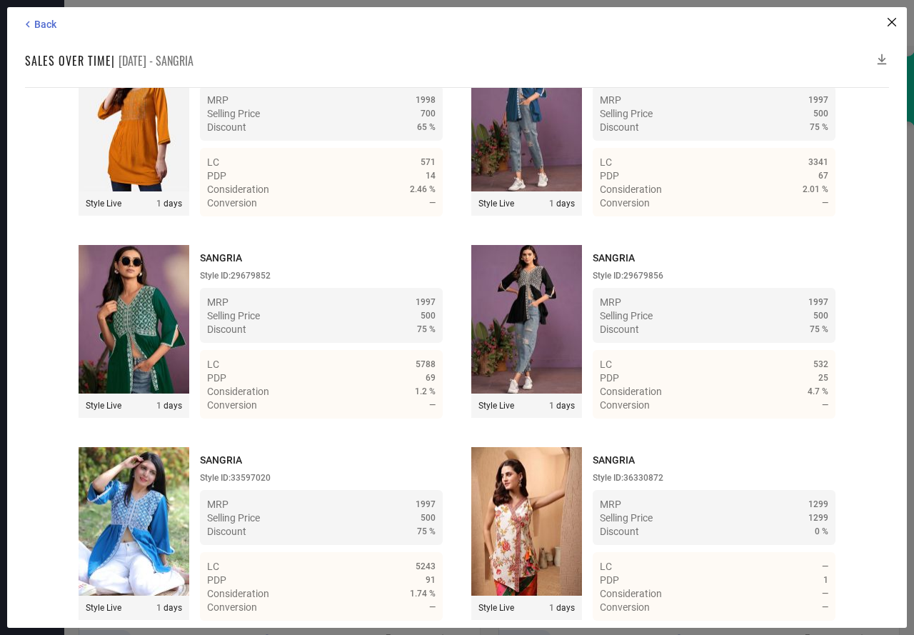
click at [882, 59] on icon at bounding box center [882, 59] width 14 height 14
click at [882, 62] on icon at bounding box center [882, 59] width 14 height 14
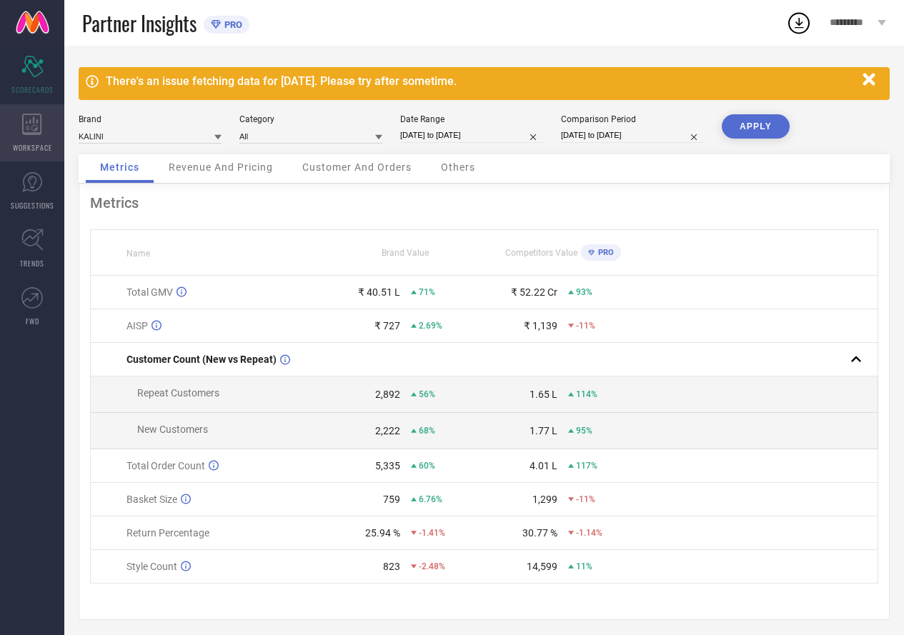
click at [13, 134] on div "WORKSPACE" at bounding box center [32, 132] width 64 height 57
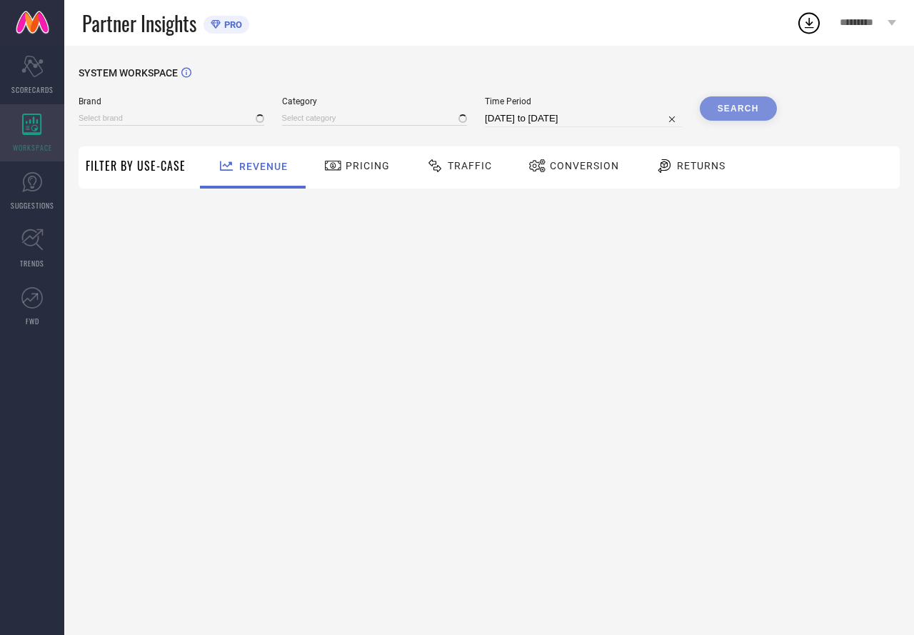
type input "ETHNIC JUNCTION"
type input "All"
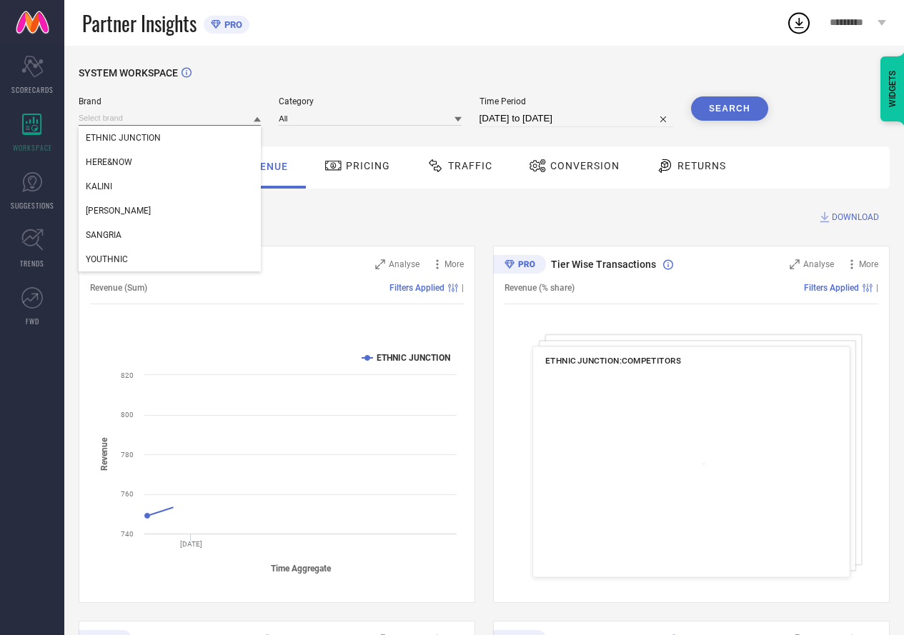
click at [106, 119] on input at bounding box center [170, 118] width 182 height 15
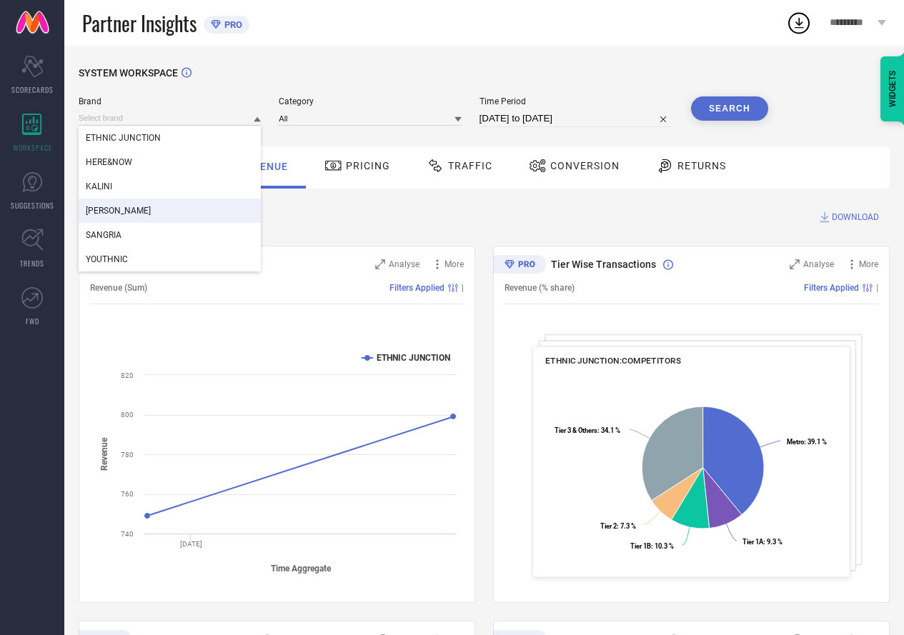
click at [113, 204] on div "[PERSON_NAME]" at bounding box center [170, 211] width 182 height 24
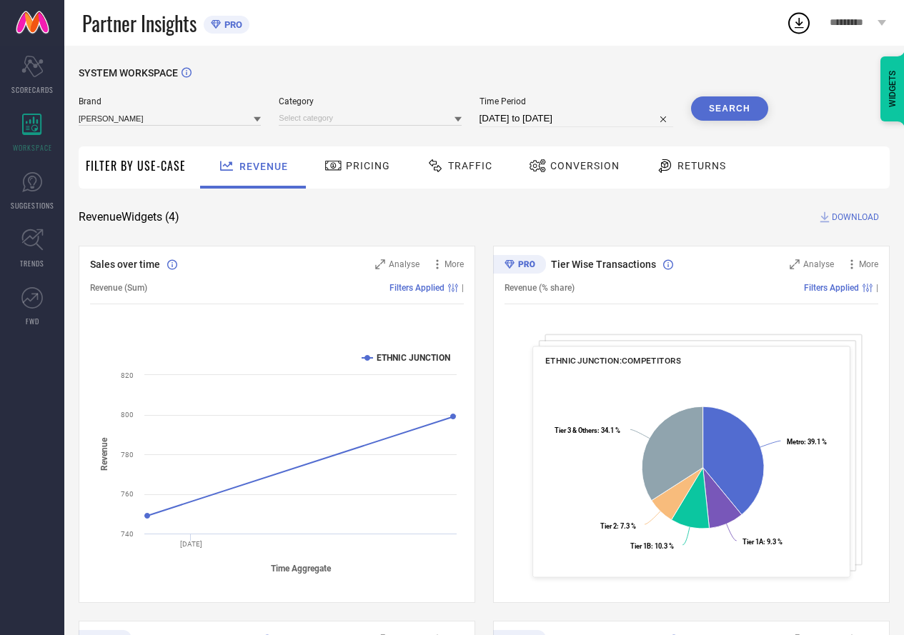
click at [296, 106] on span "Category" at bounding box center [370, 101] width 182 height 10
click at [304, 134] on div "Brand MITERA Category Time Period 27-07-2025 to 26-08-2025 Search" at bounding box center [423, 117] width 689 height 43
click at [308, 127] on div "Category" at bounding box center [370, 111] width 182 height 31
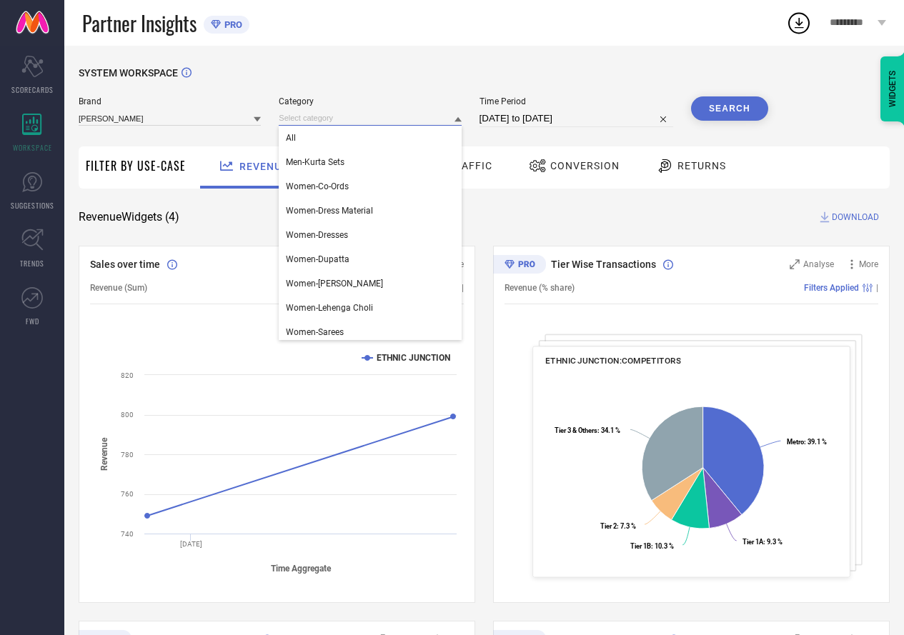
click at [309, 119] on input at bounding box center [370, 118] width 182 height 15
click at [311, 145] on div "All" at bounding box center [370, 138] width 182 height 24
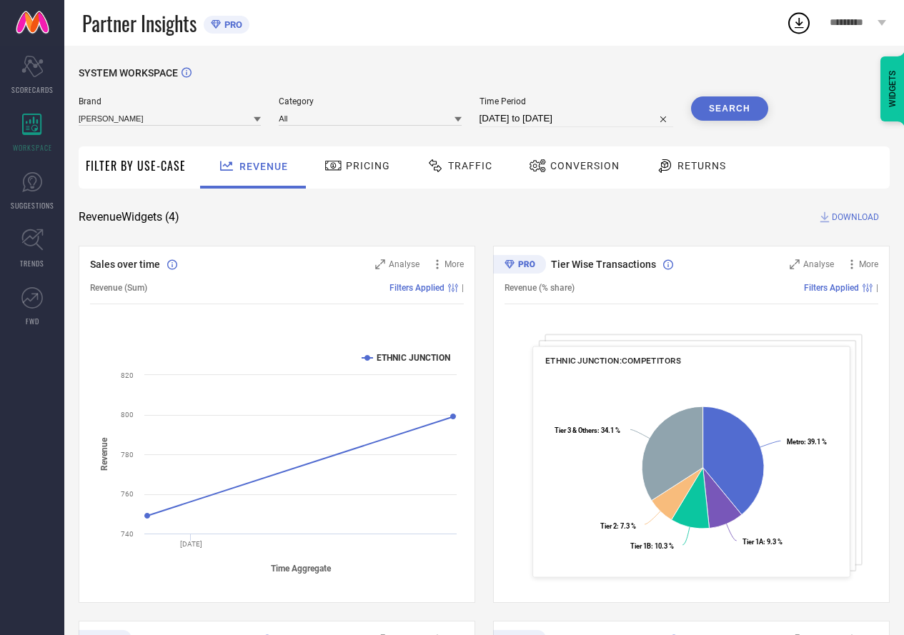
select select "6"
select select "2025"
select select "7"
select select "2025"
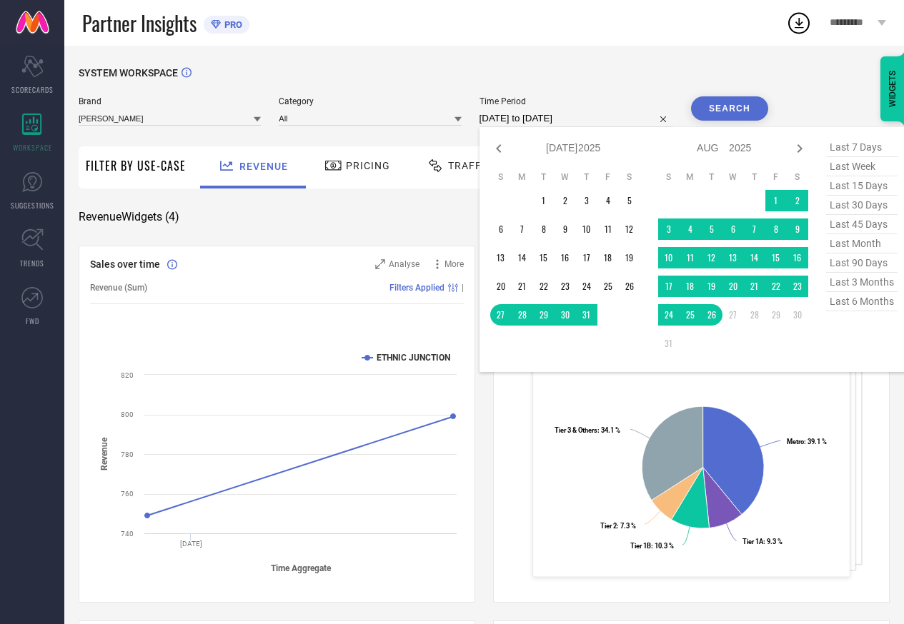
click at [582, 121] on input "[DATE] to [DATE]" at bounding box center [576, 118] width 194 height 17
click at [667, 313] on td "24" at bounding box center [668, 314] width 21 height 21
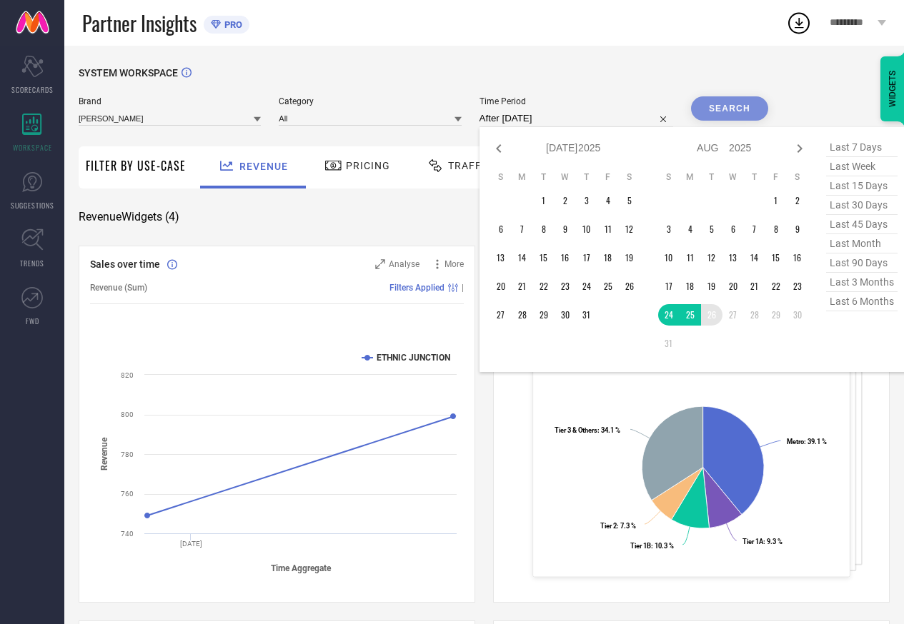
type input "[DATE] to [DATE]"
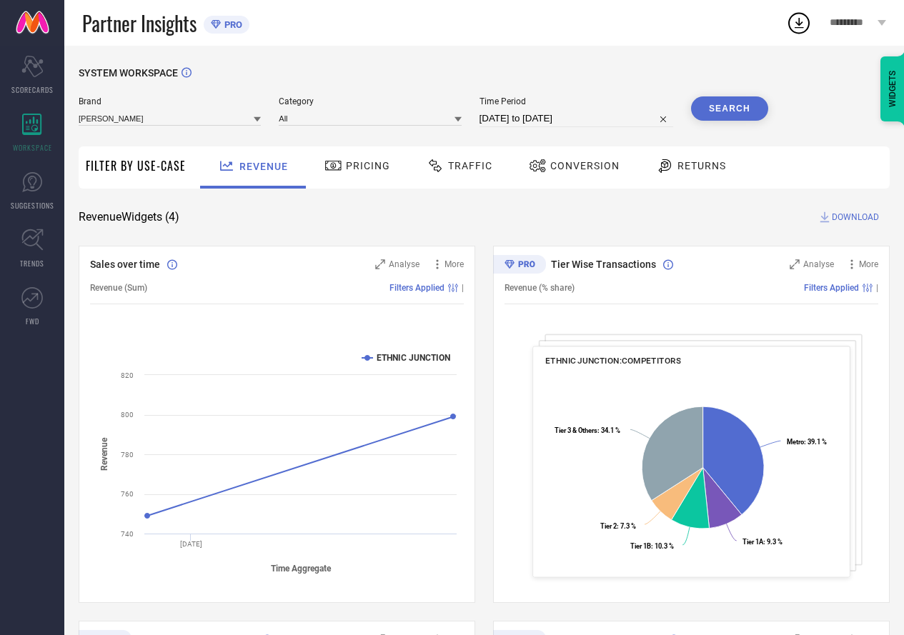
click at [712, 106] on button "Search" at bounding box center [729, 108] width 77 height 24
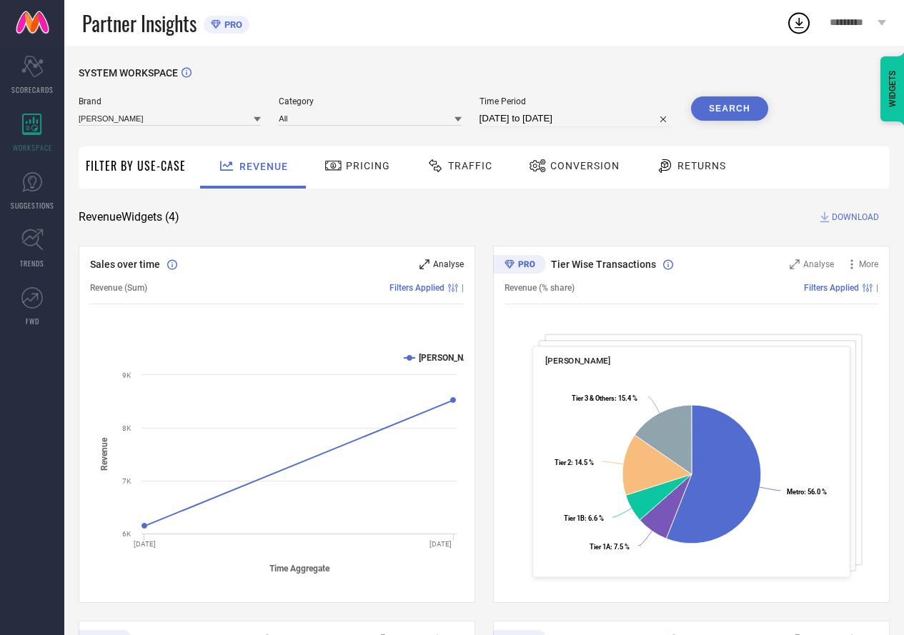
click at [424, 267] on icon at bounding box center [424, 264] width 10 height 10
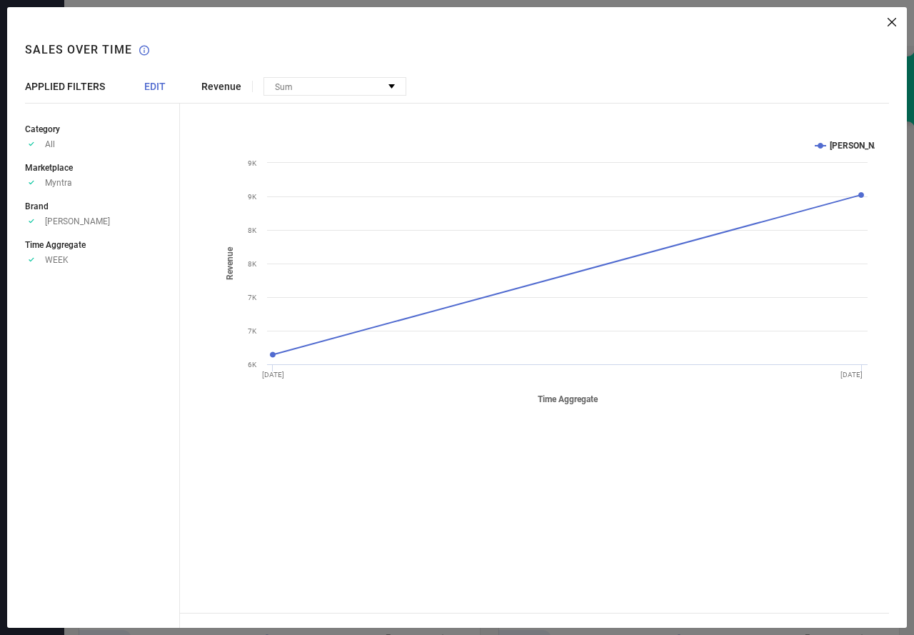
click at [146, 86] on span "EDIT" at bounding box center [154, 86] width 21 height 11
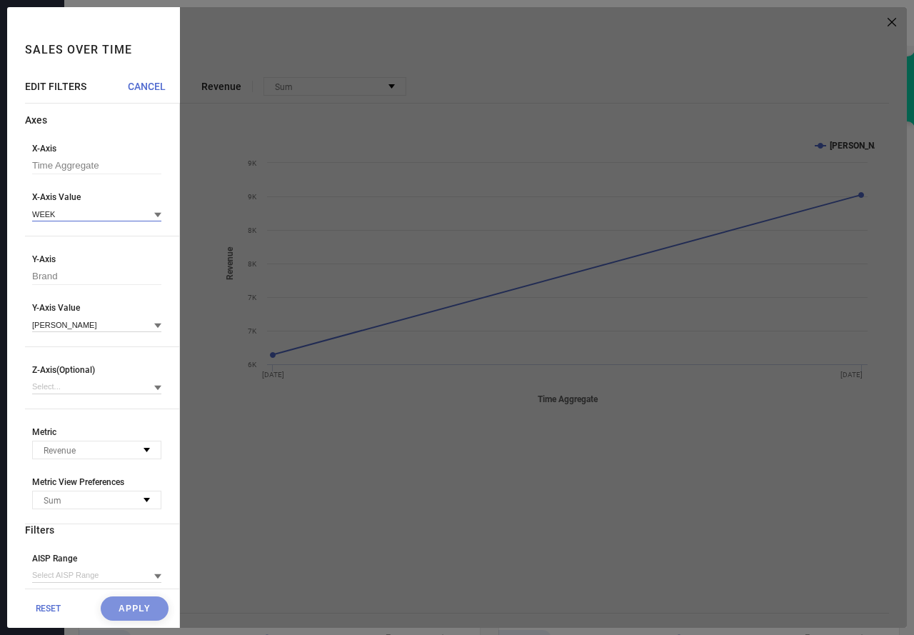
click at [96, 212] on input at bounding box center [96, 213] width 129 height 15
click at [72, 265] on div "DAY" at bounding box center [96, 258] width 129 height 24
click at [115, 611] on button "Apply" at bounding box center [135, 609] width 68 height 24
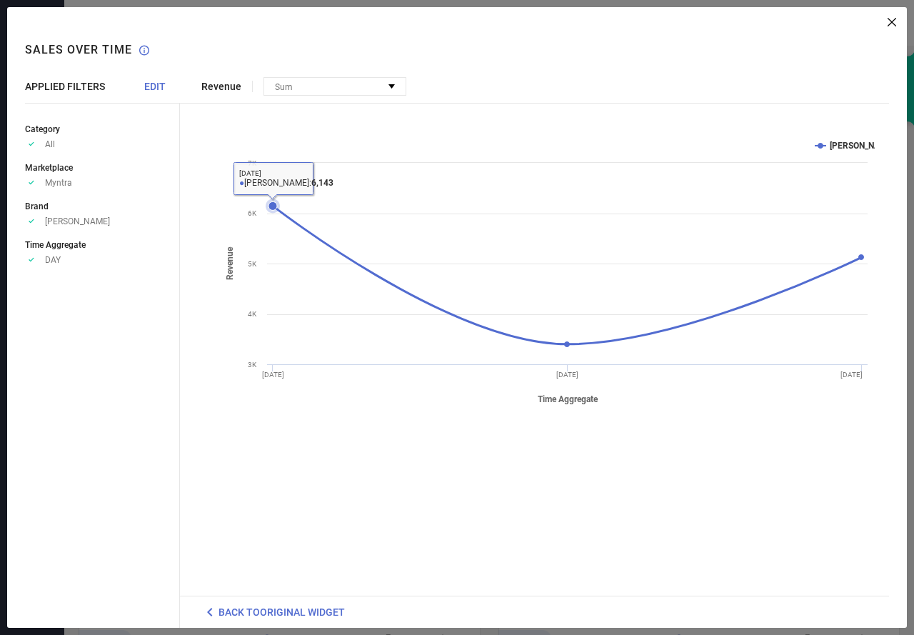
click at [271, 204] on icon at bounding box center [273, 205] width 9 height 9
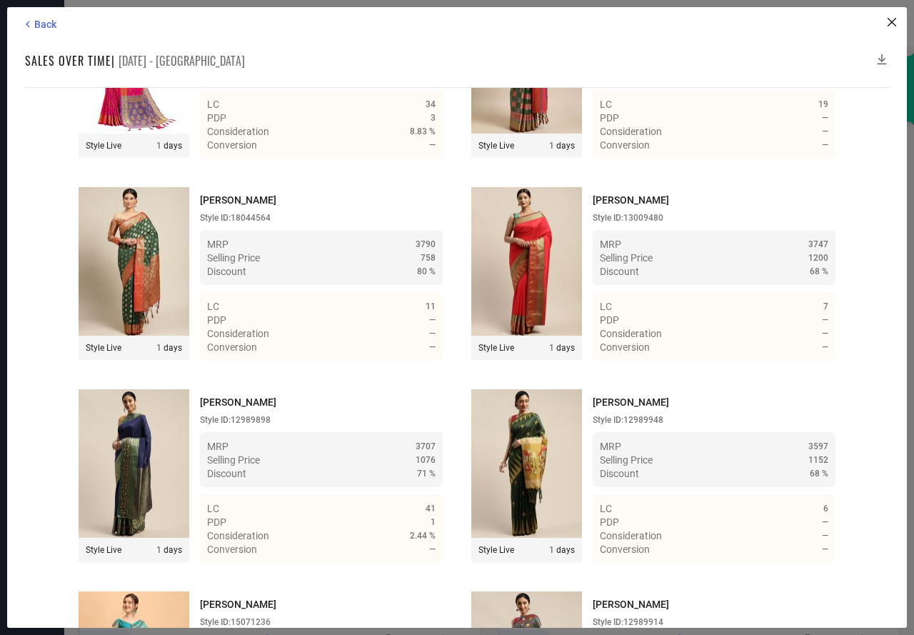
scroll to position [1935, 0]
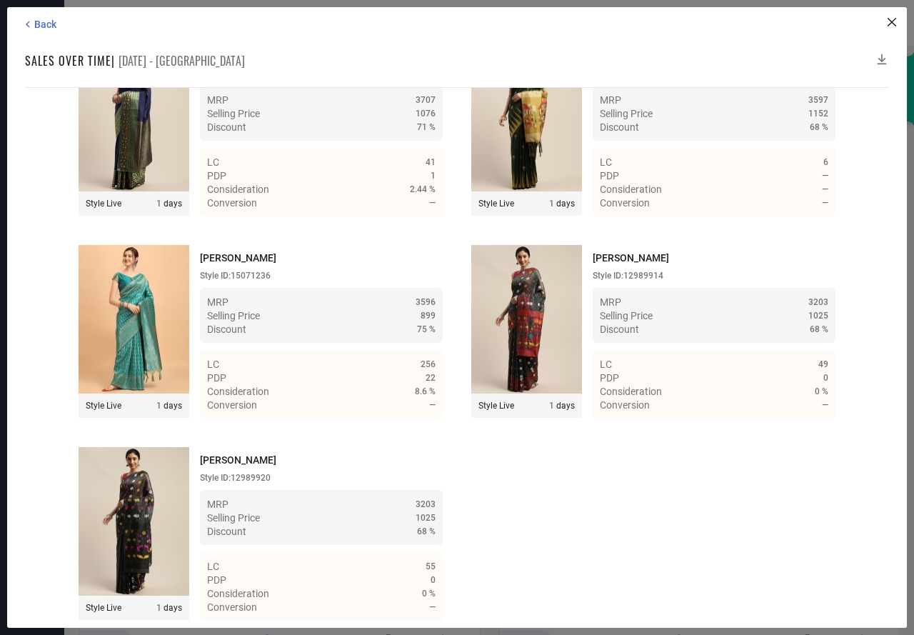
click at [882, 55] on icon at bounding box center [882, 59] width 14 height 14
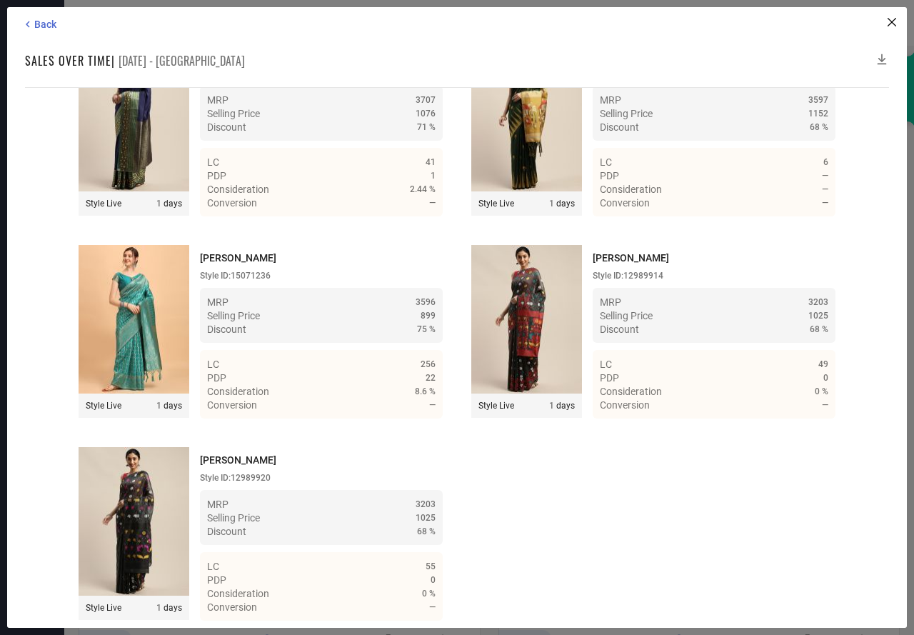
click at [882, 55] on icon at bounding box center [882, 59] width 14 height 14
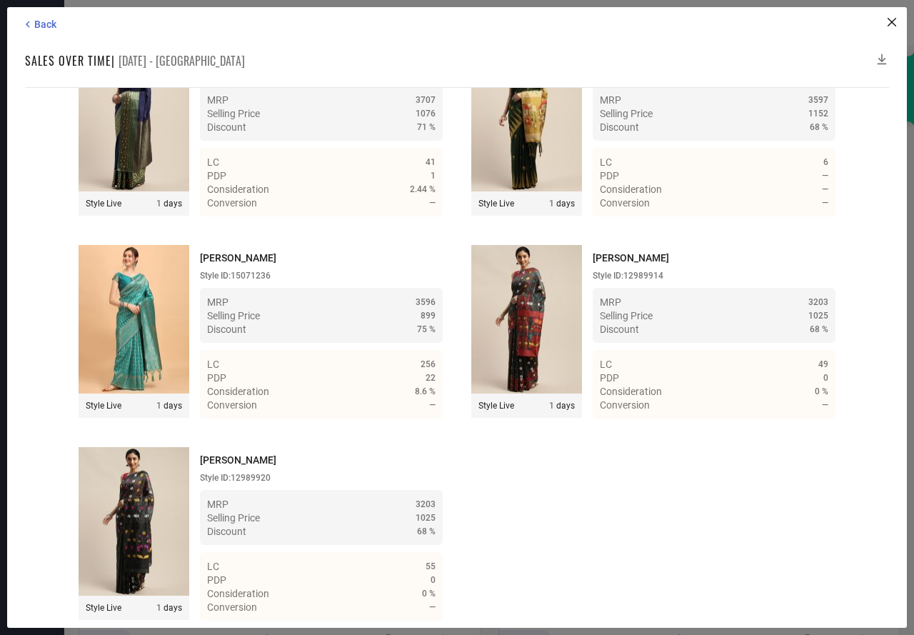
click at [882, 54] on icon at bounding box center [882, 59] width 14 height 14
click at [882, 54] on icon at bounding box center [882, 59] width 9 height 11
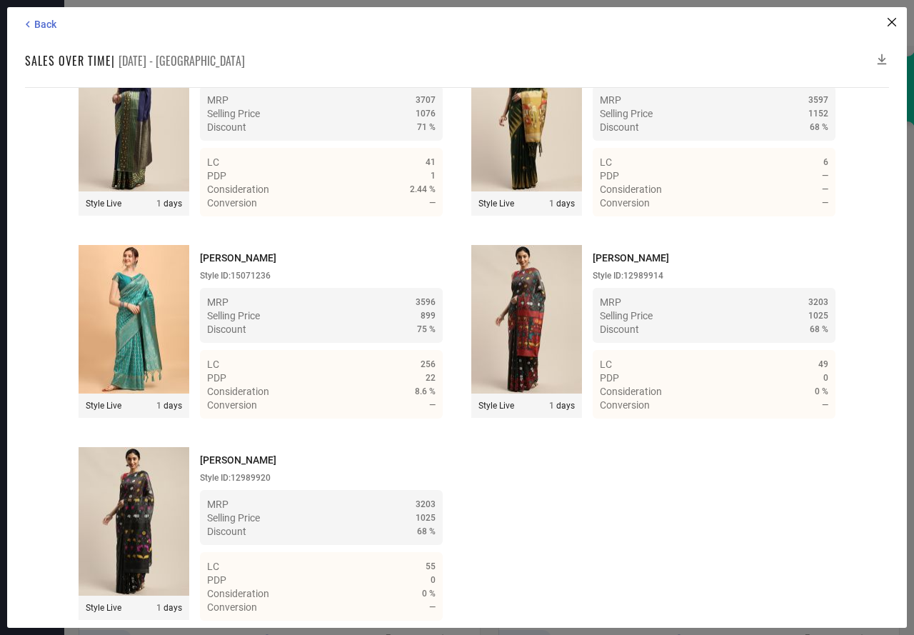
click at [882, 54] on icon at bounding box center [882, 59] width 9 height 11
click at [880, 56] on icon at bounding box center [882, 59] width 14 height 14
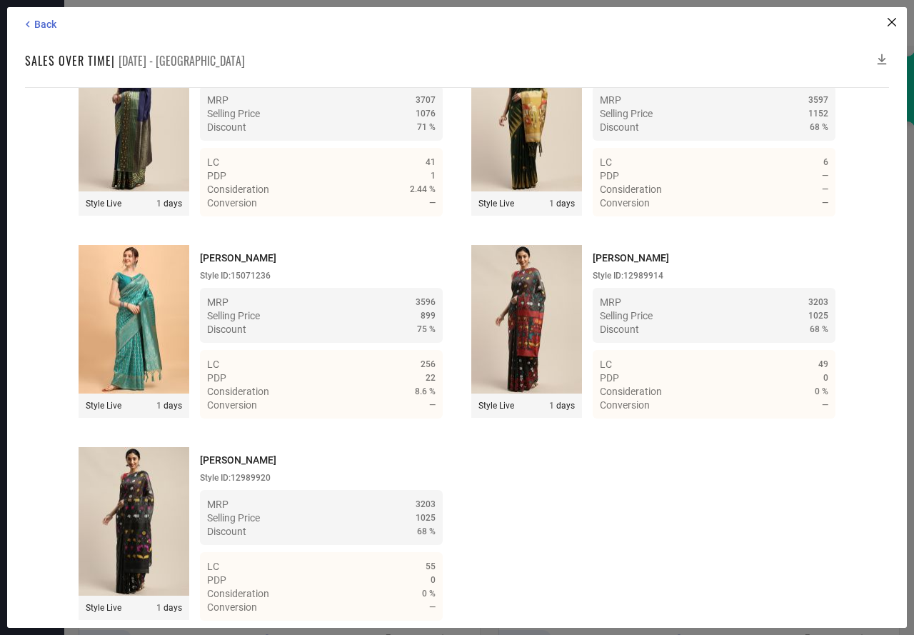
click at [880, 56] on icon at bounding box center [882, 59] width 14 height 14
click at [41, 20] on span "Back" at bounding box center [45, 24] width 22 height 11
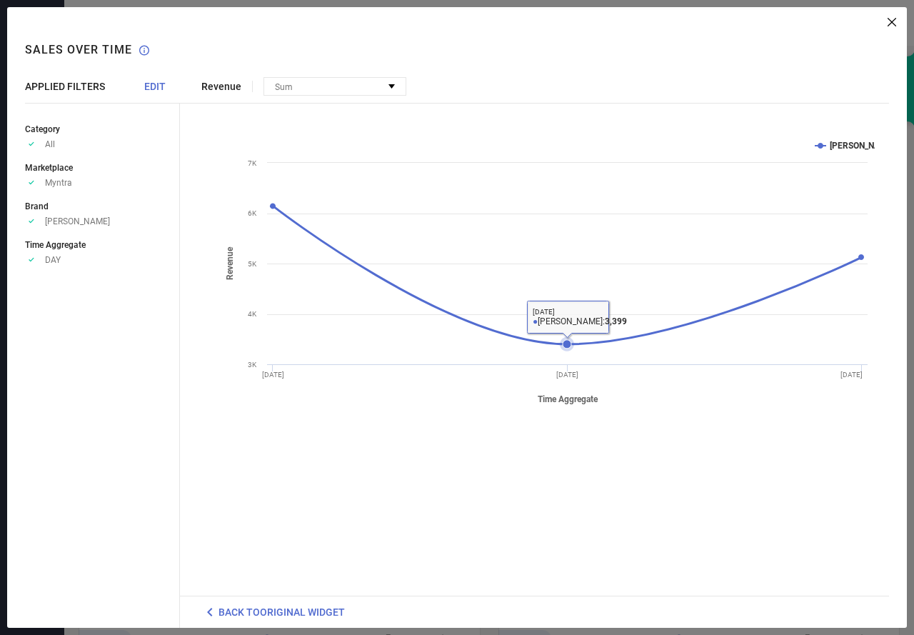
click at [564, 343] on icon at bounding box center [567, 344] width 9 height 9
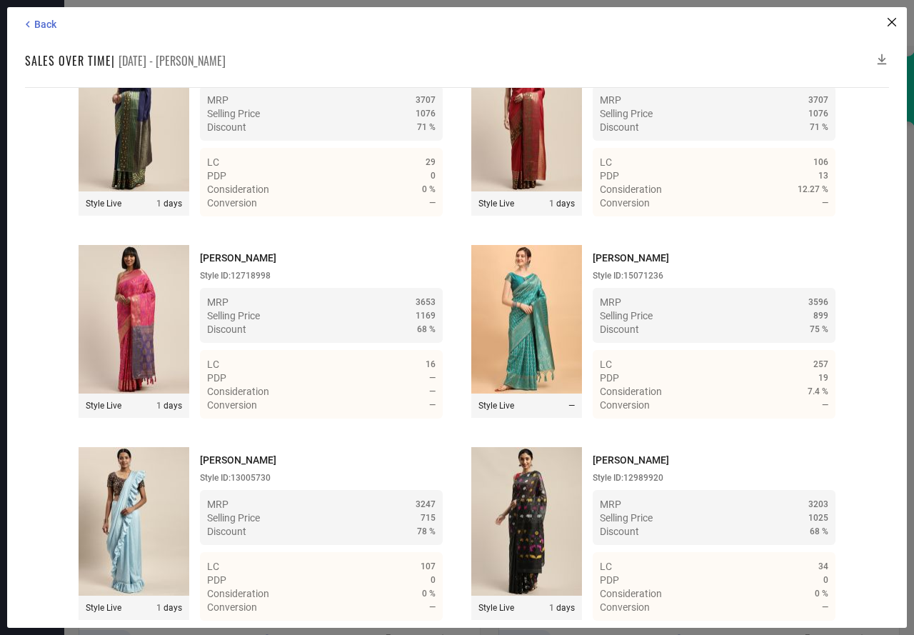
click at [879, 56] on icon at bounding box center [882, 59] width 14 height 14
click at [882, 56] on icon at bounding box center [882, 59] width 14 height 14
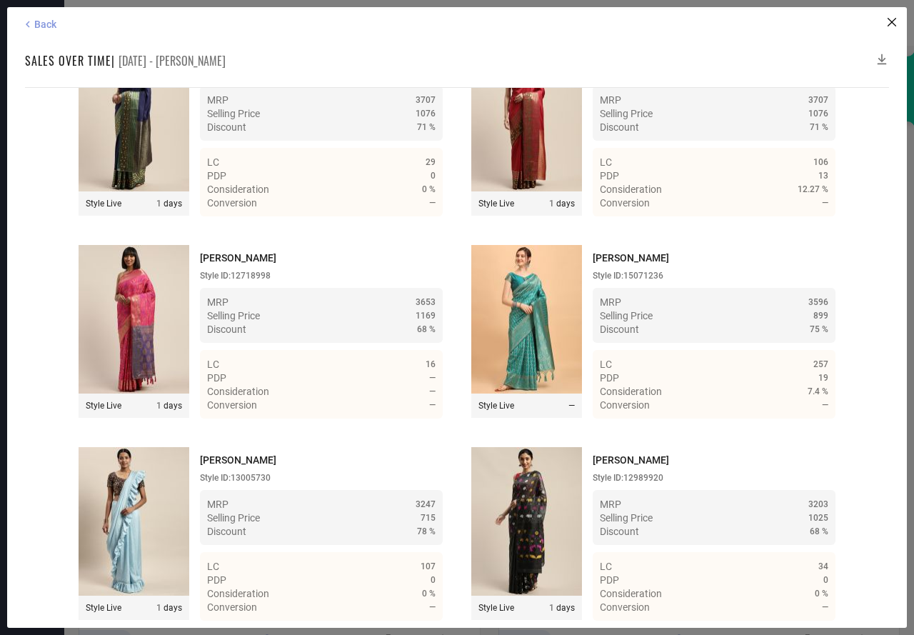
click at [40, 26] on span "Back" at bounding box center [45, 24] width 22 height 11
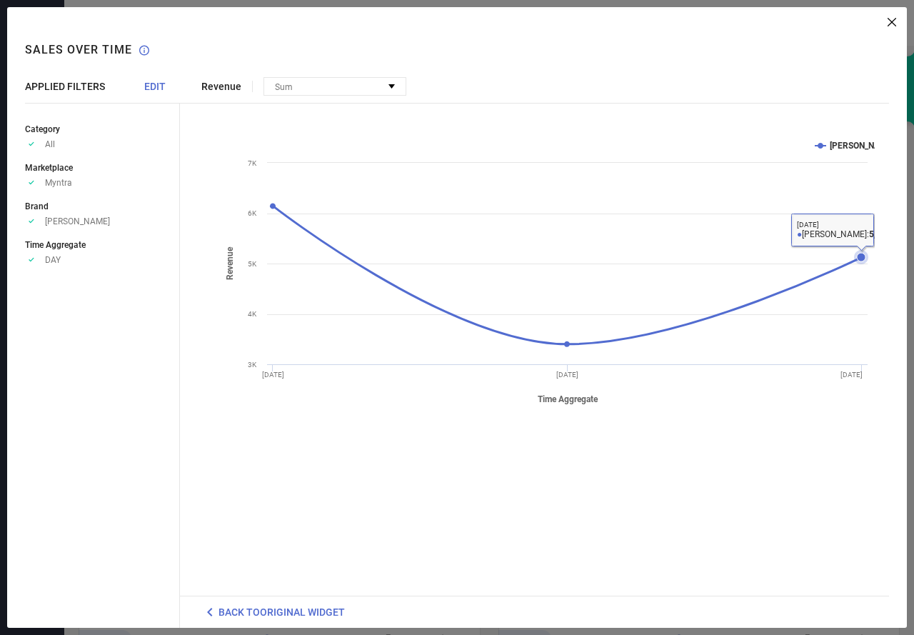
click at [862, 254] on icon at bounding box center [861, 257] width 9 height 9
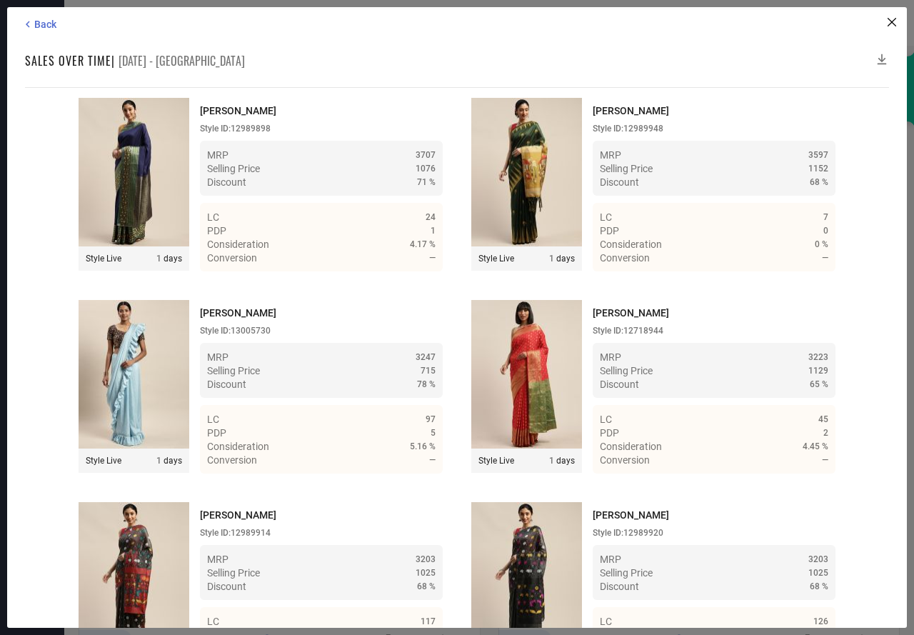
scroll to position [1732, 0]
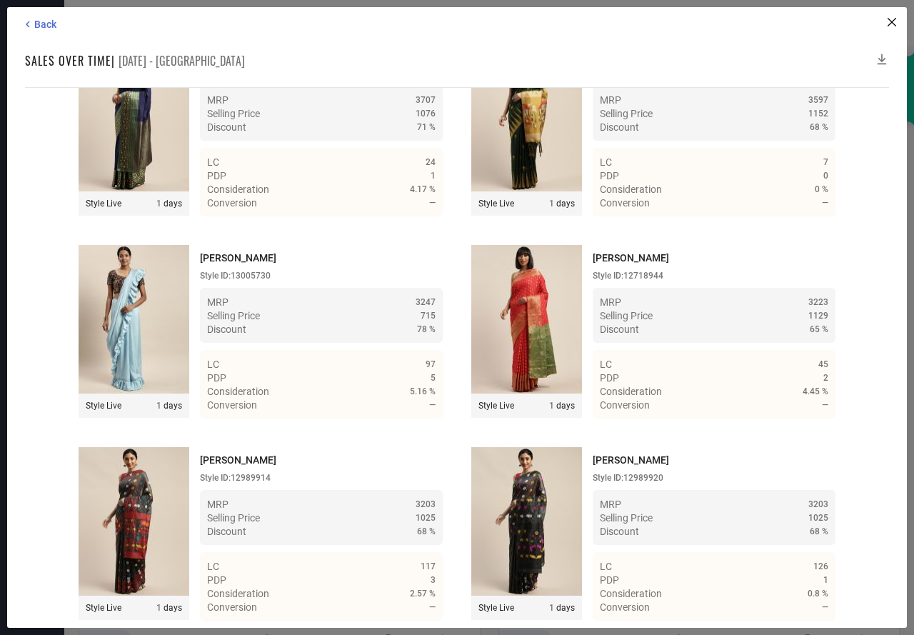
click at [882, 56] on icon at bounding box center [882, 59] width 14 height 14
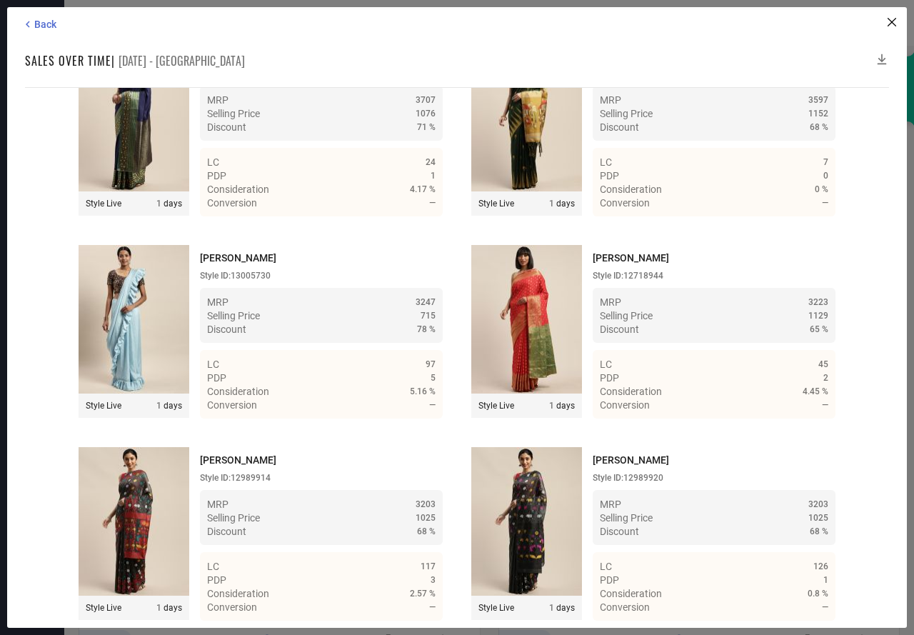
click at [882, 56] on icon at bounding box center [882, 59] width 14 height 14
